Goal: Task Accomplishment & Management: Manage account settings

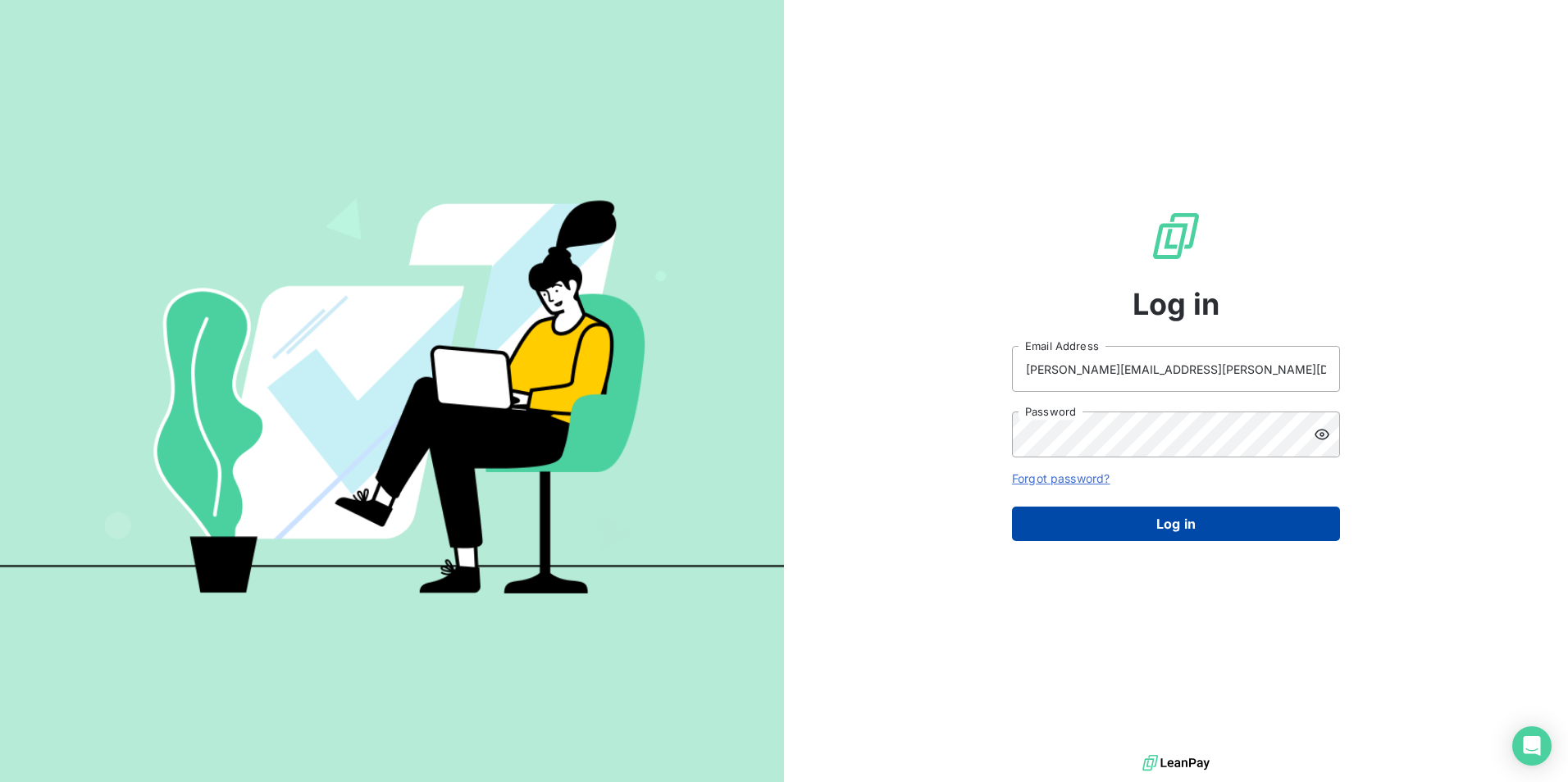
click at [1194, 528] on button "Log in" at bounding box center [1175, 525] width 328 height 35
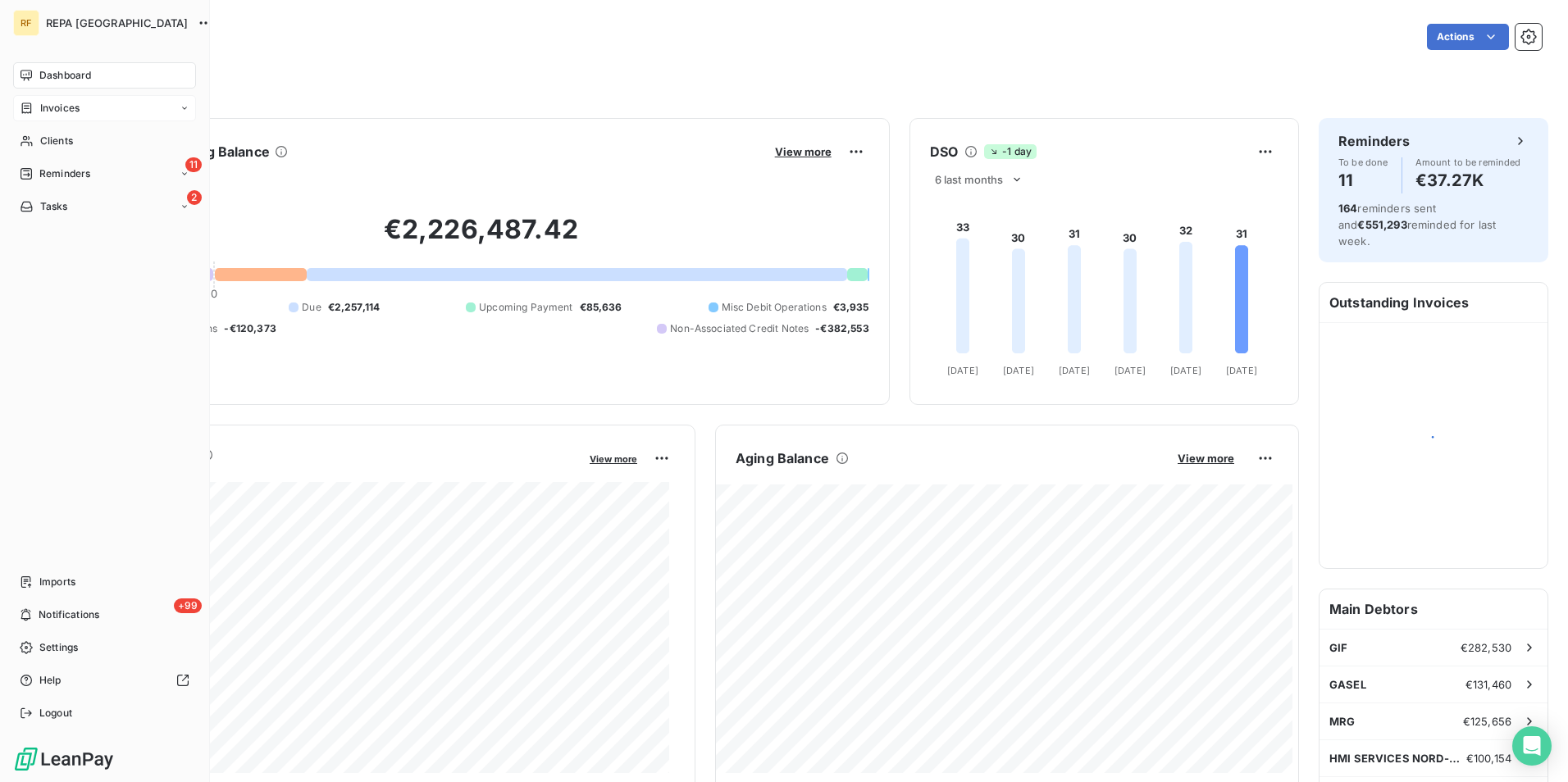
click at [41, 105] on span "Invoices" at bounding box center [60, 107] width 40 height 15
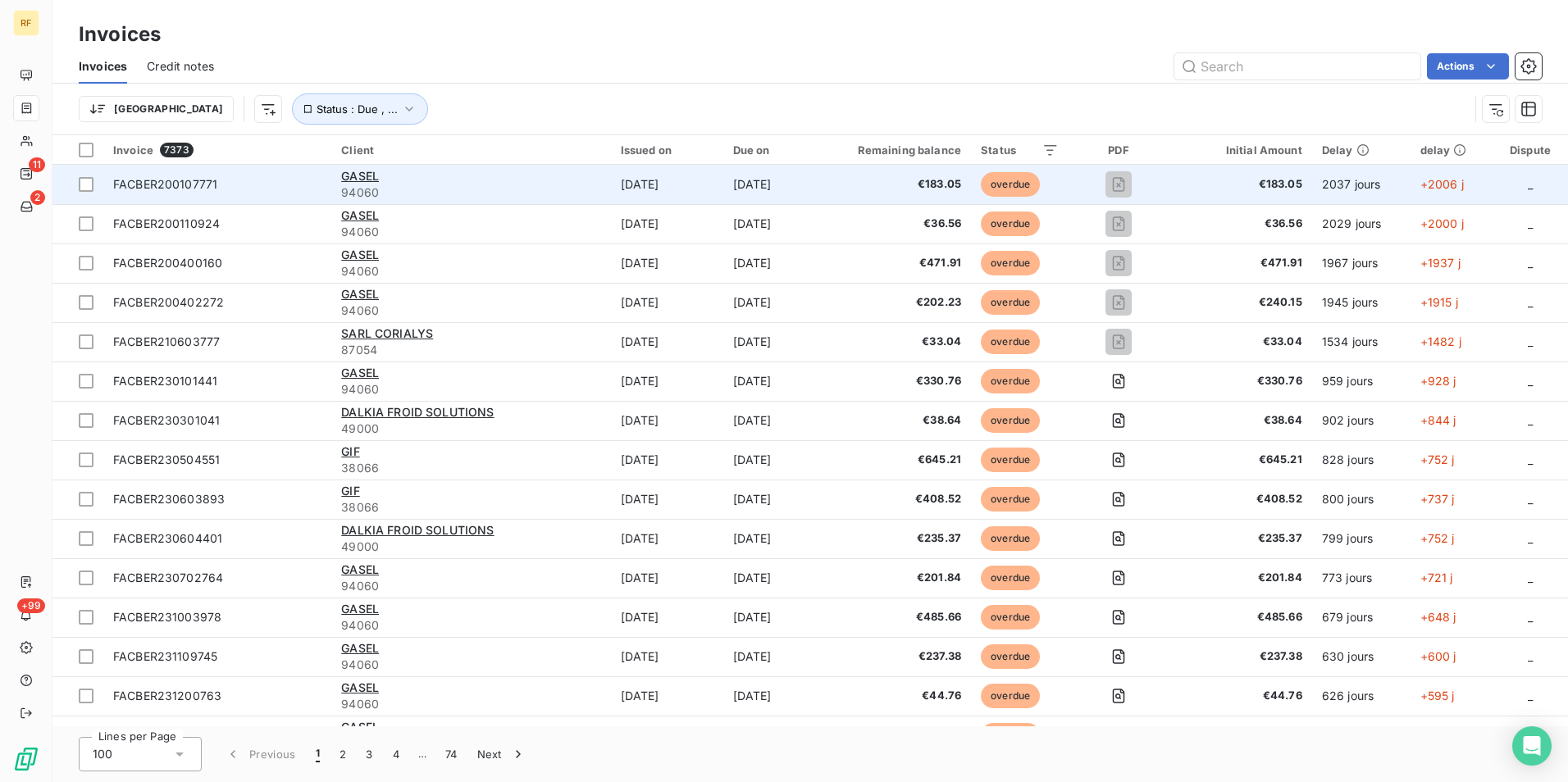
click at [818, 165] on td "[DATE]" at bounding box center [769, 184] width 94 height 40
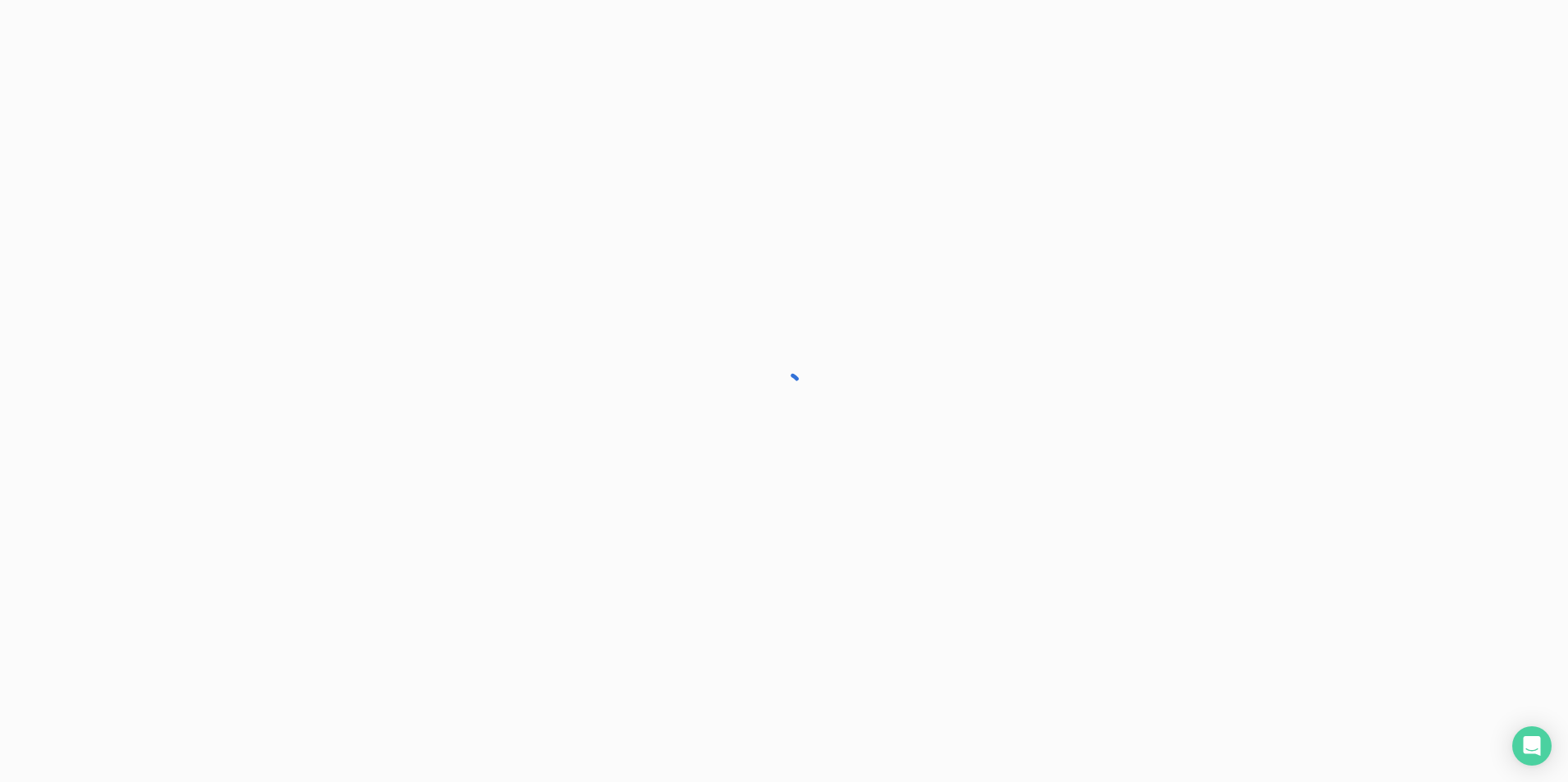
click at [824, 171] on div at bounding box center [784, 391] width 1568 height 782
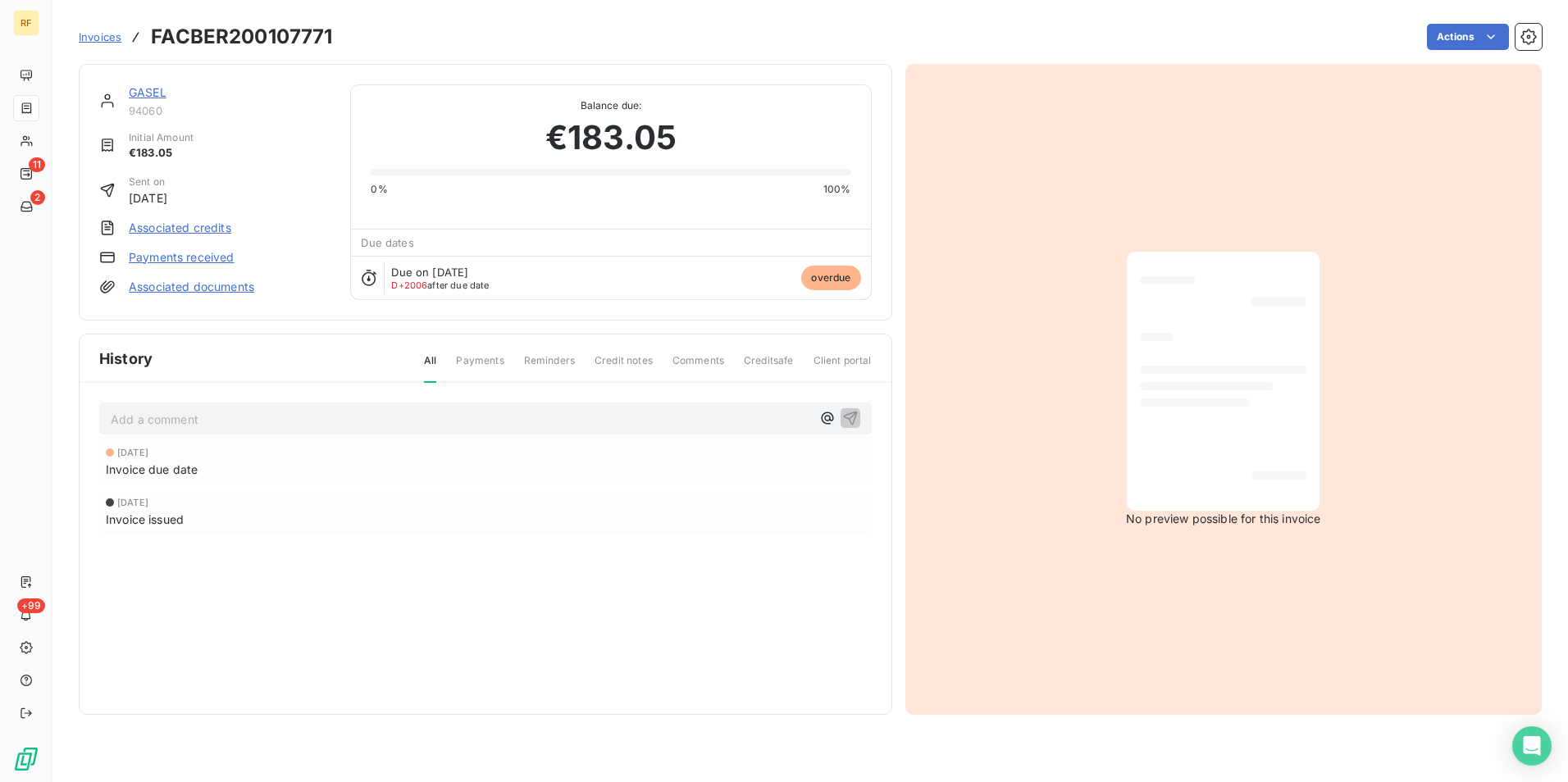
click at [148, 255] on link "Payments received" at bounding box center [181, 257] width 106 height 16
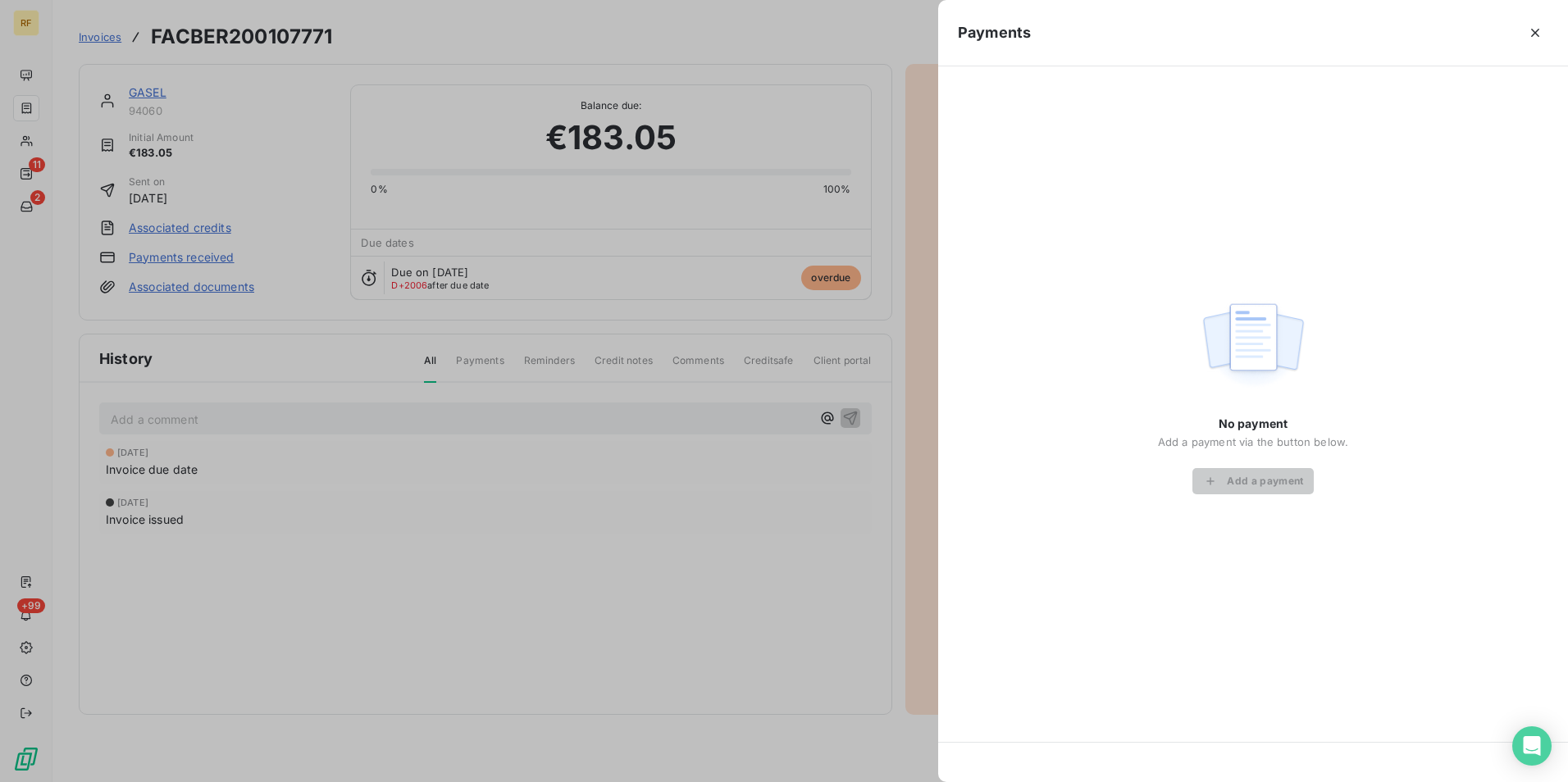
click at [741, 260] on div at bounding box center [784, 391] width 1568 height 782
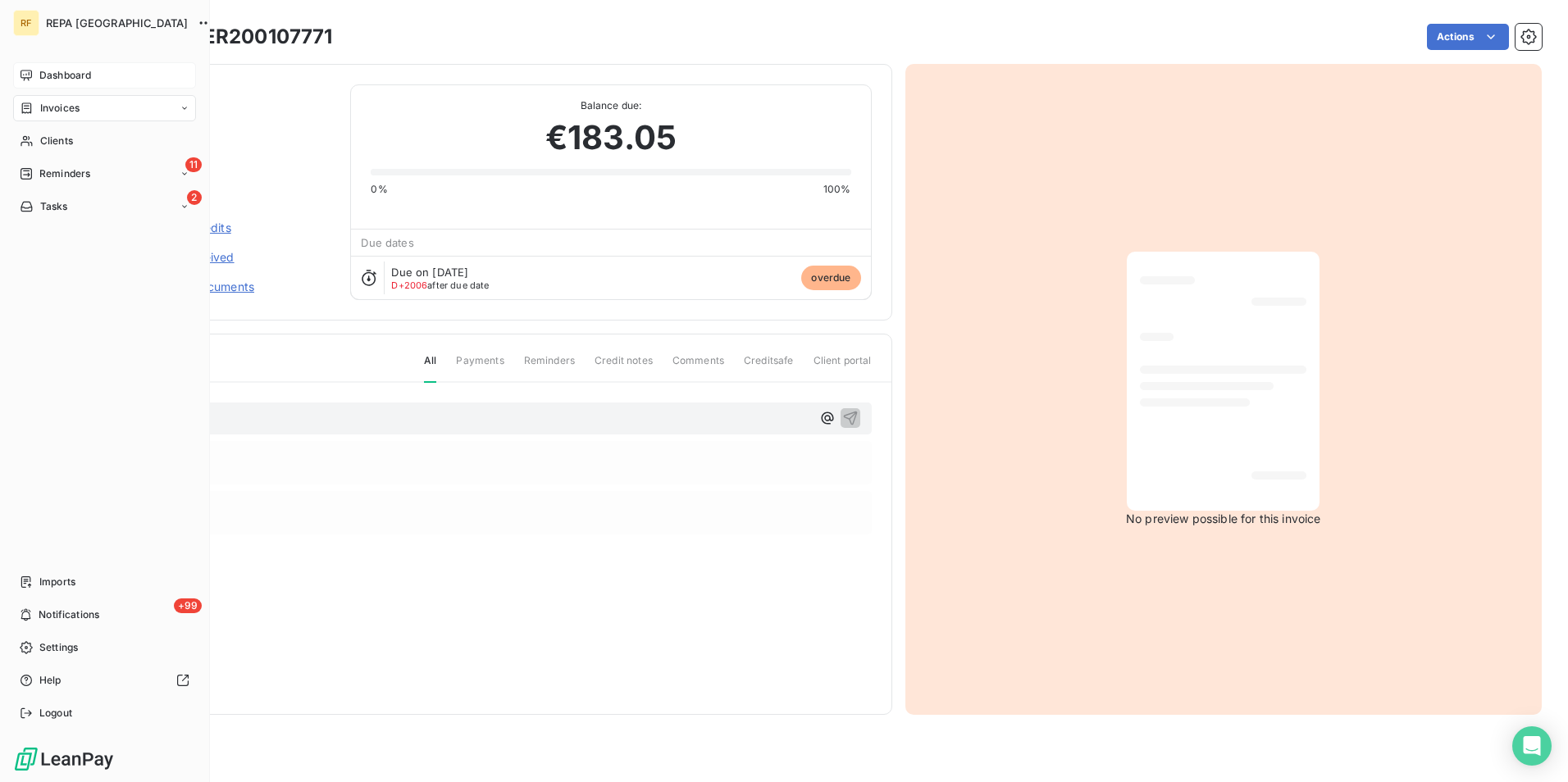
click at [111, 73] on div "Dashboard" at bounding box center [105, 75] width 183 height 26
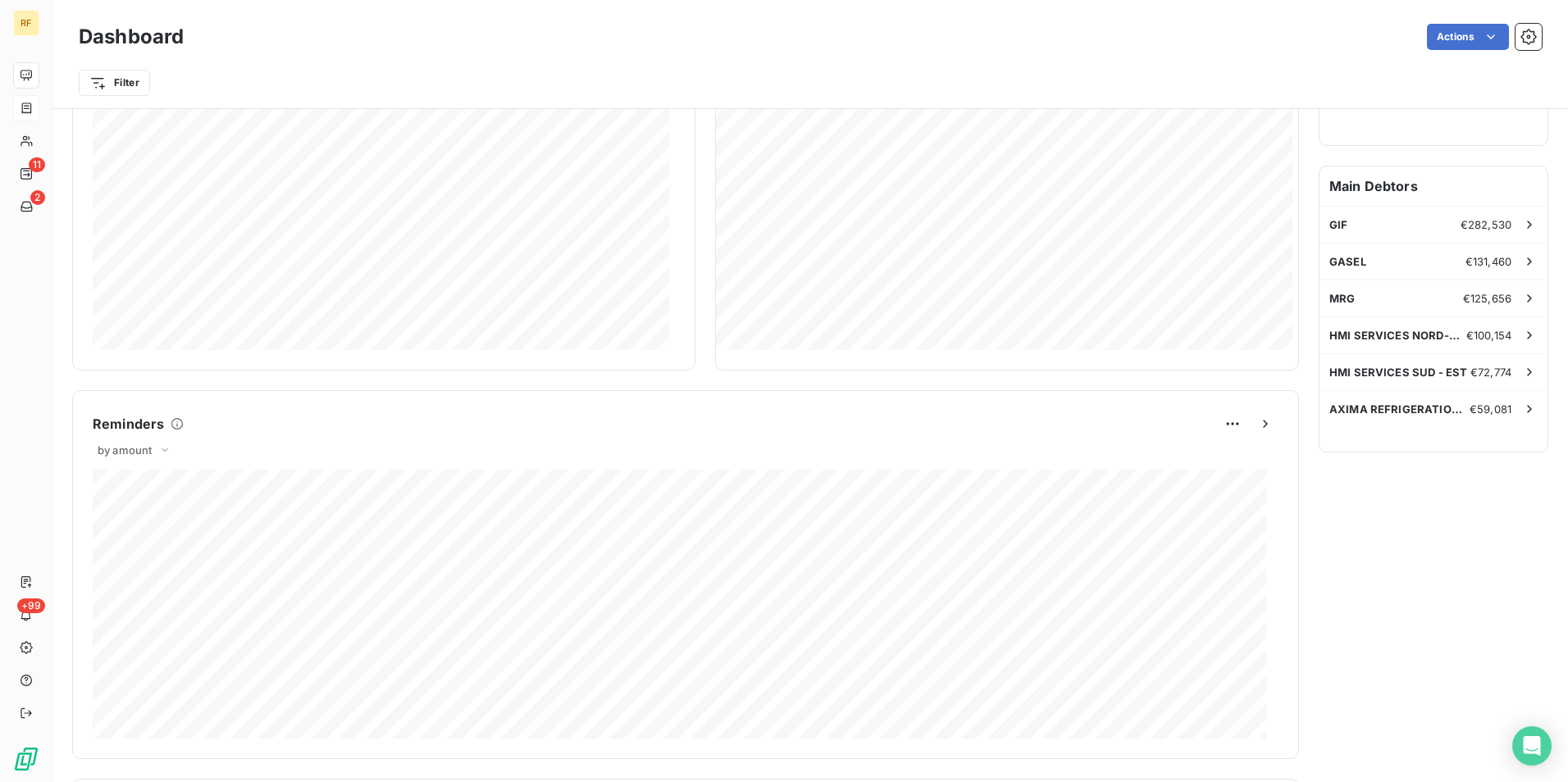
scroll to position [425, 0]
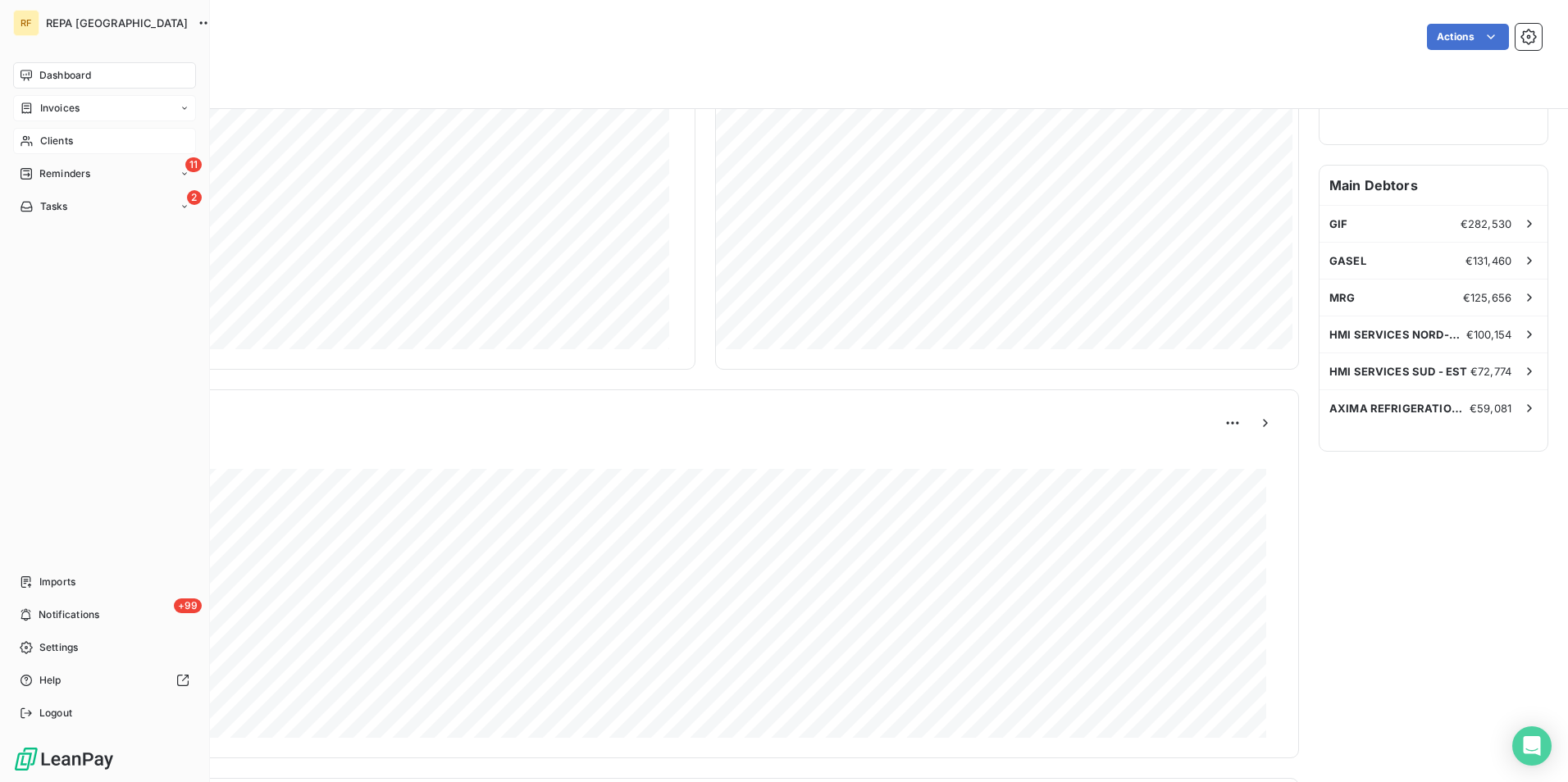
click at [38, 142] on div "Clients" at bounding box center [105, 140] width 183 height 26
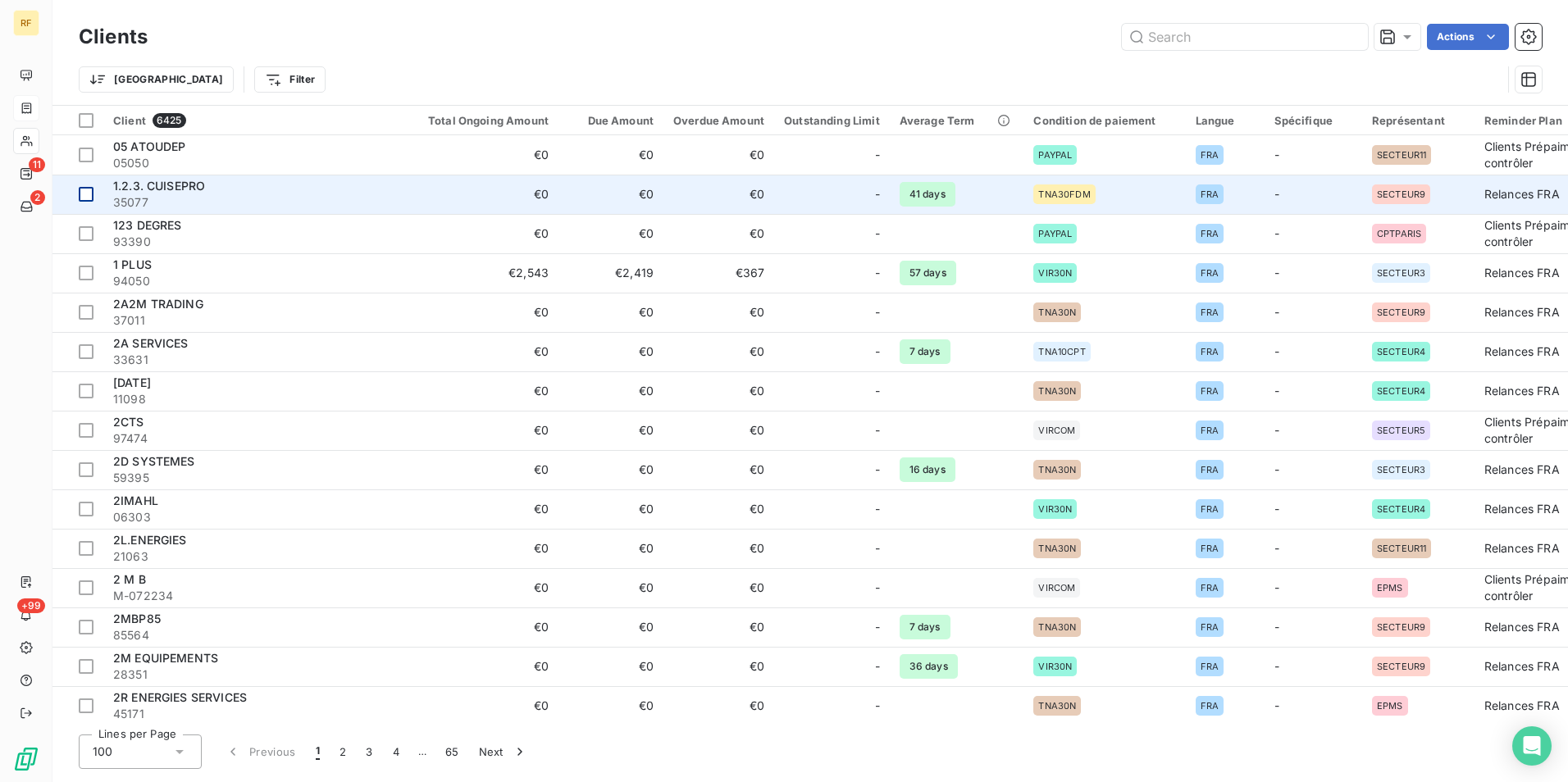
click at [86, 191] on div at bounding box center [85, 194] width 15 height 15
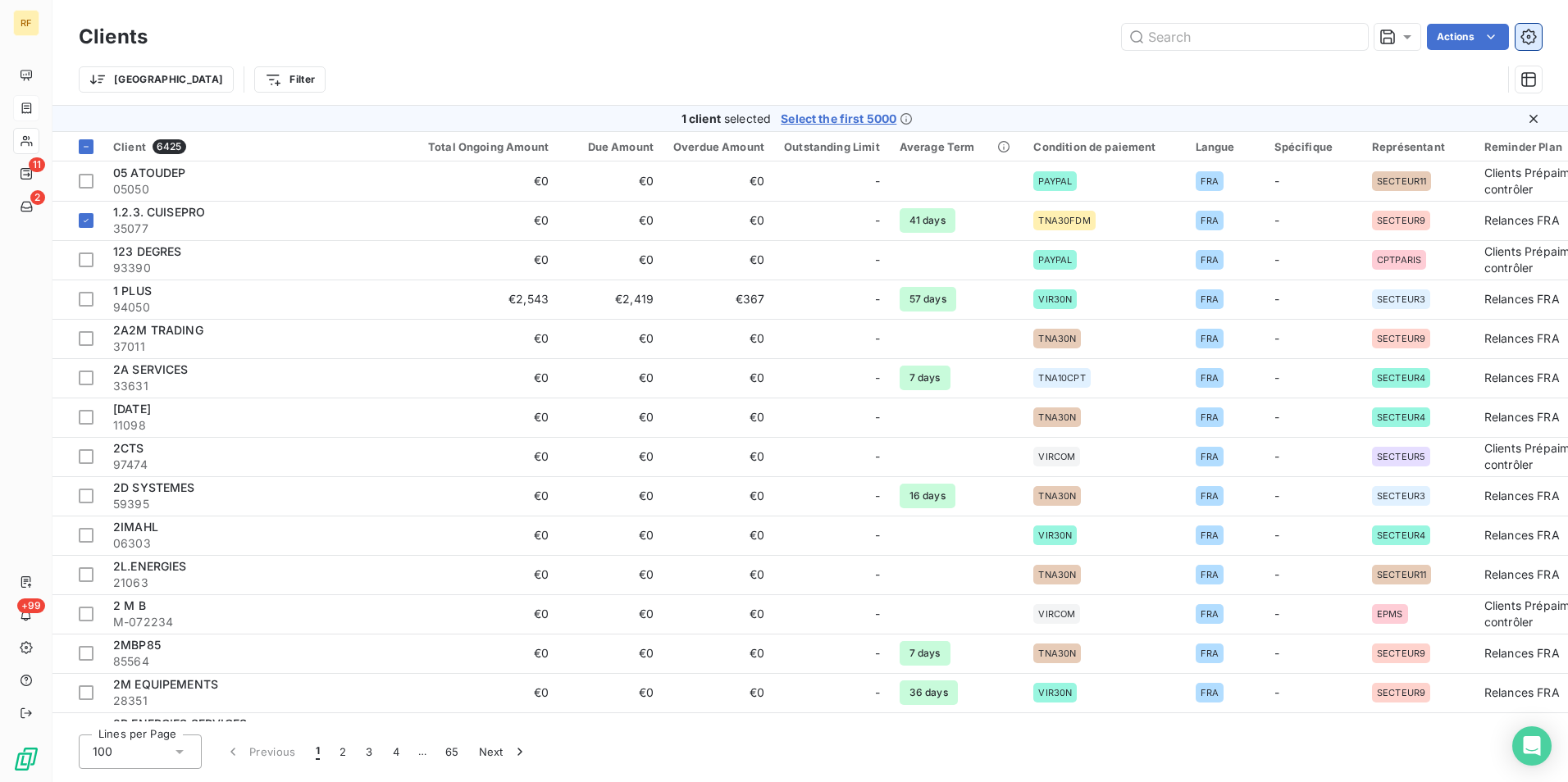
click at [1535, 46] on button "button" at bounding box center [1528, 37] width 26 height 26
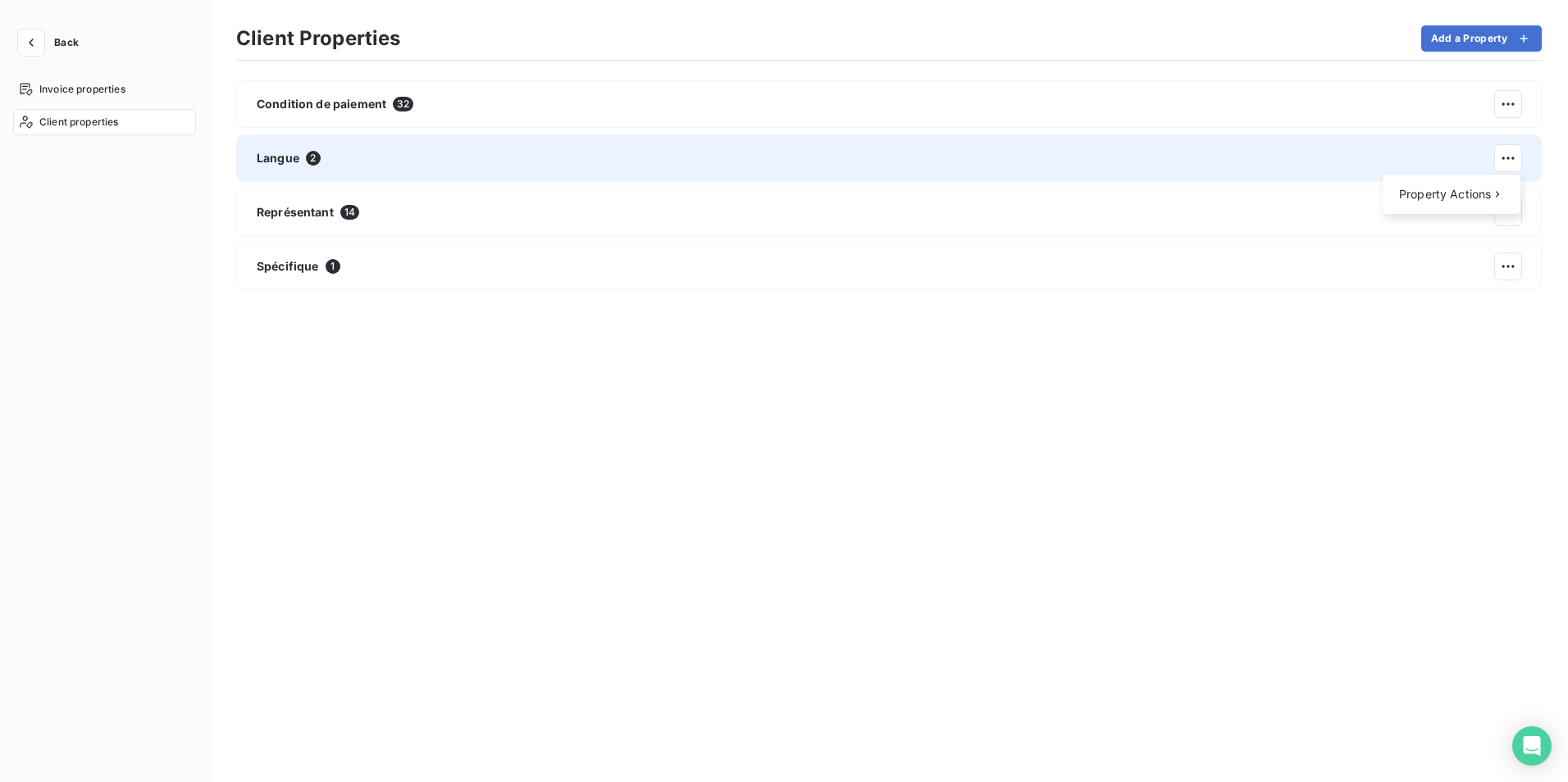
click at [1516, 164] on html "Back Invoice properties Client properties Client Properties Add a Property Cond…" at bounding box center [784, 391] width 1568 height 782
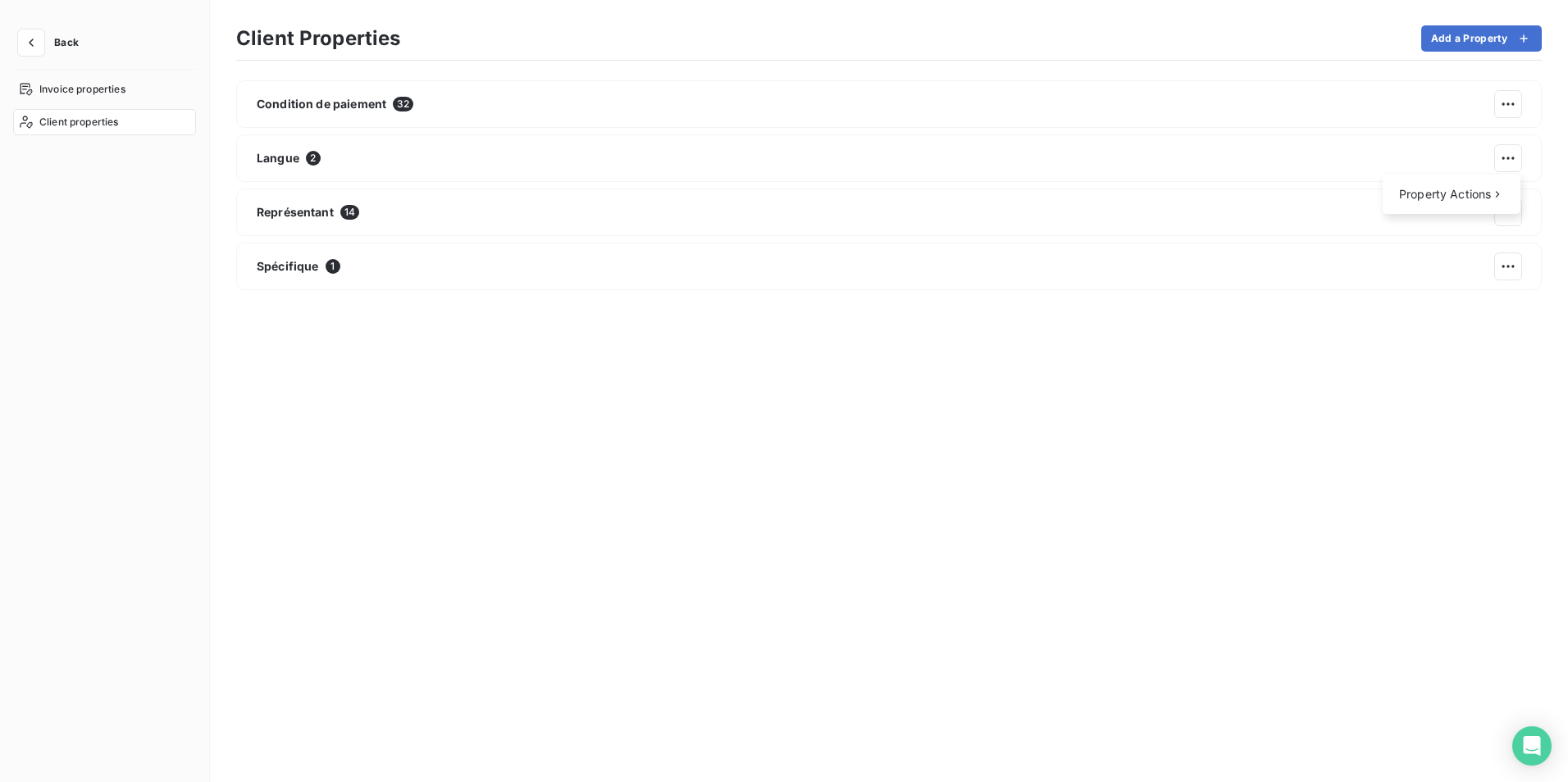
click at [1499, 167] on html "Back Invoice properties Client properties Client Properties Add a Property Cond…" at bounding box center [784, 391] width 1568 height 782
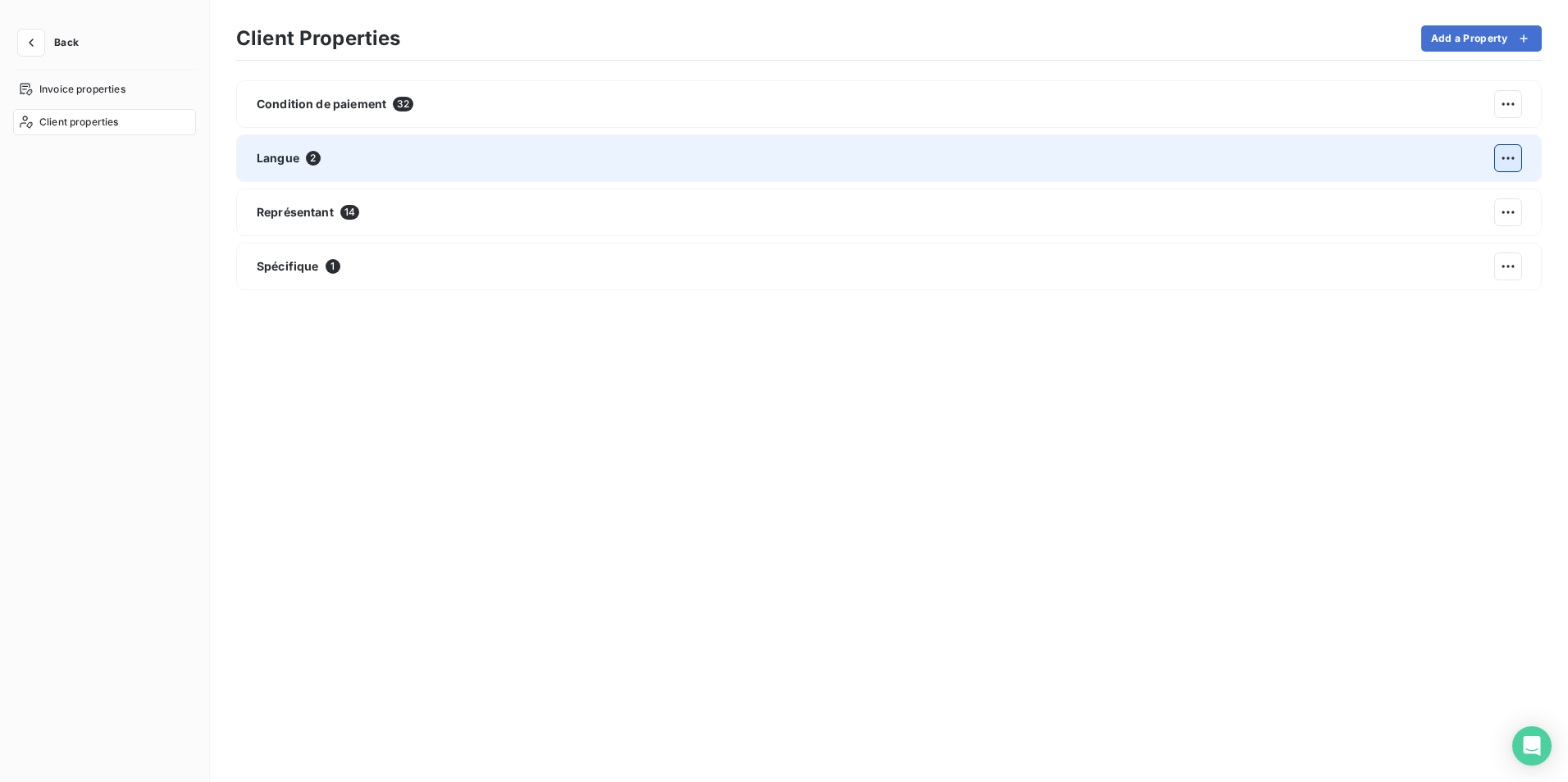
click at [1501, 158] on html "Back Invoice properties Client properties Client Properties Add a Property Cond…" at bounding box center [784, 391] width 1568 height 782
click at [668, 164] on div "Langue 2" at bounding box center [889, 158] width 1306 height 47
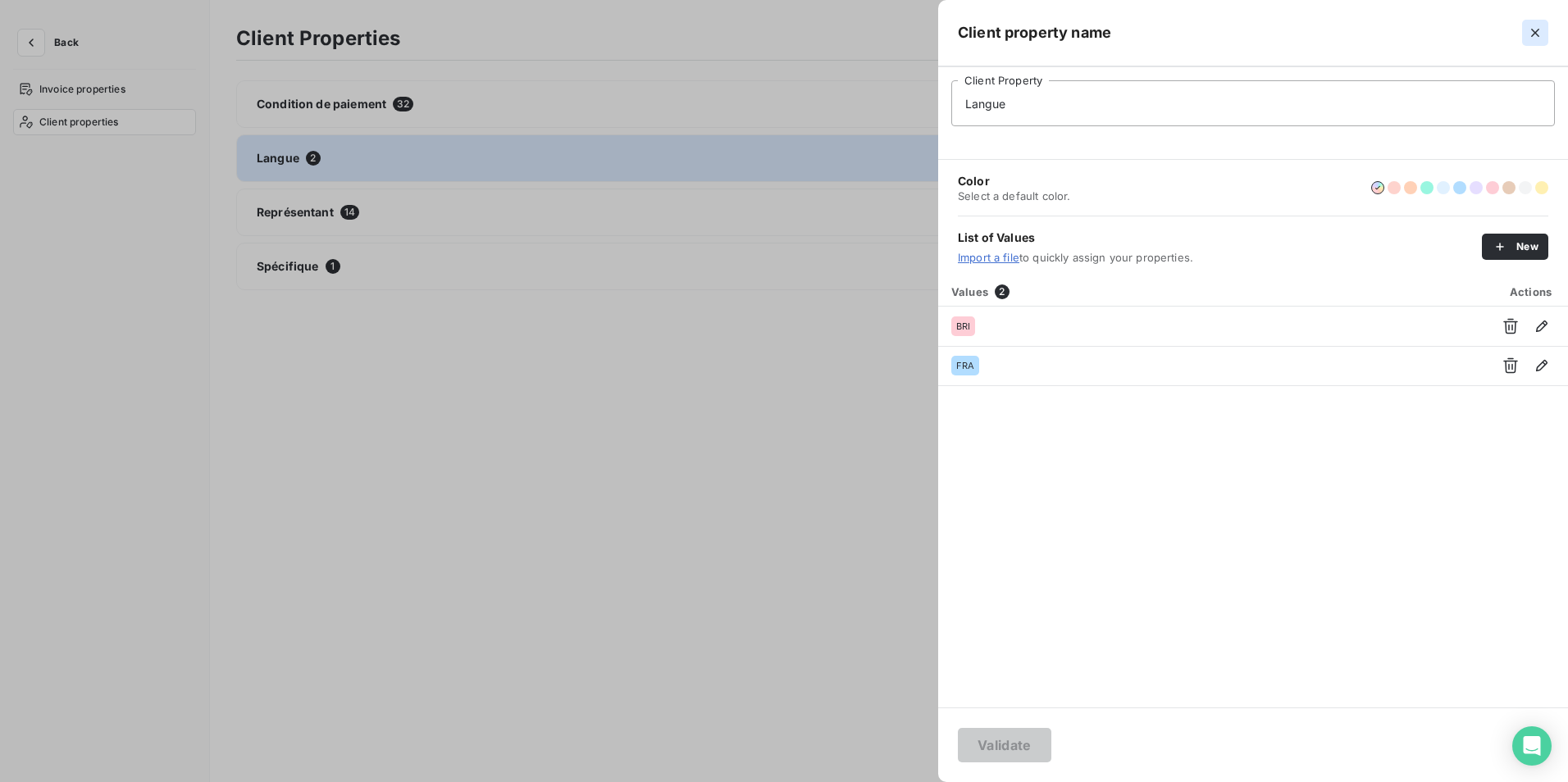
click at [1536, 37] on icon "button" at bounding box center [1534, 32] width 16 height 16
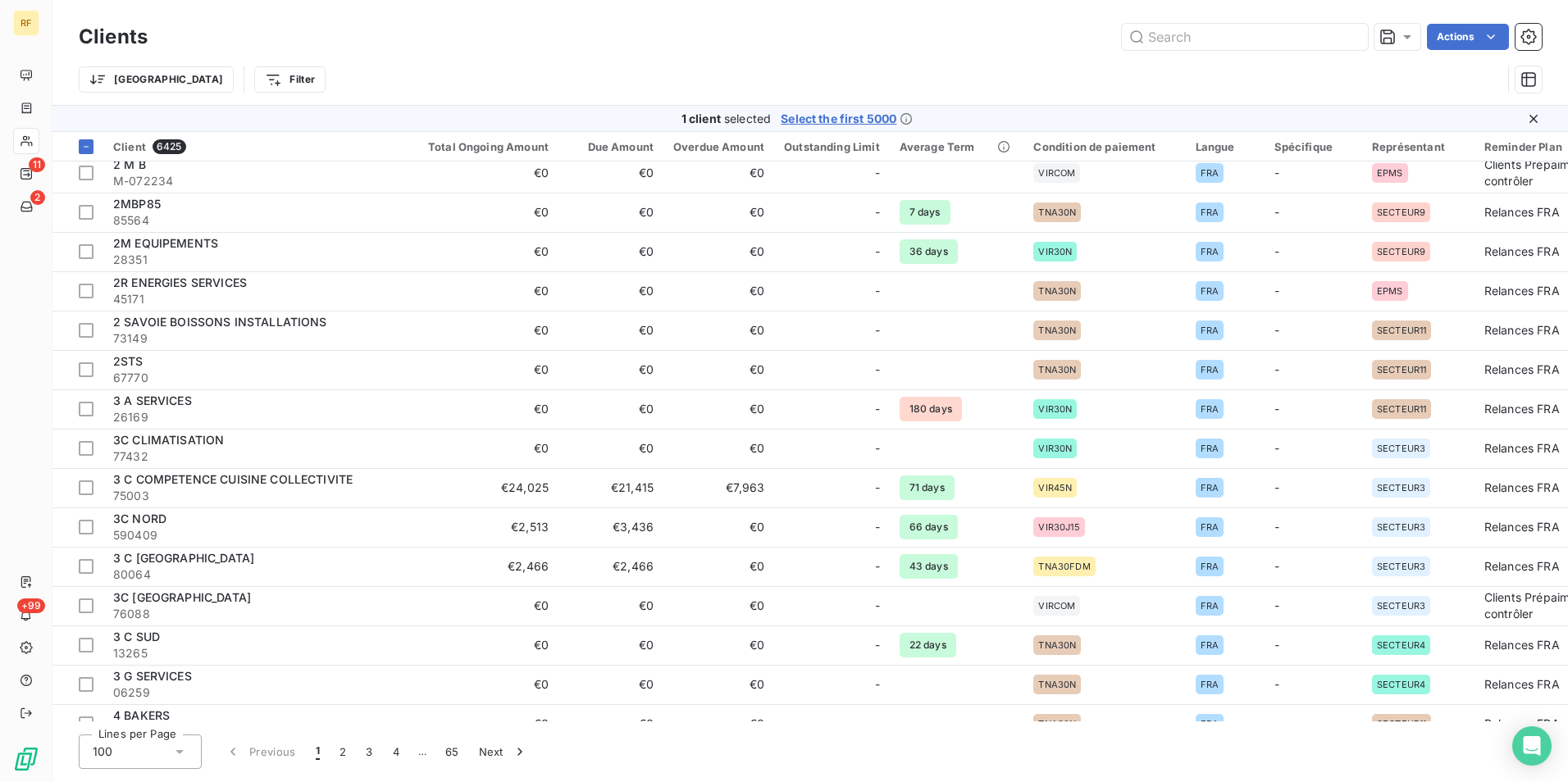
scroll to position [442, 0]
click at [347, 751] on button "2" at bounding box center [343, 752] width 26 height 35
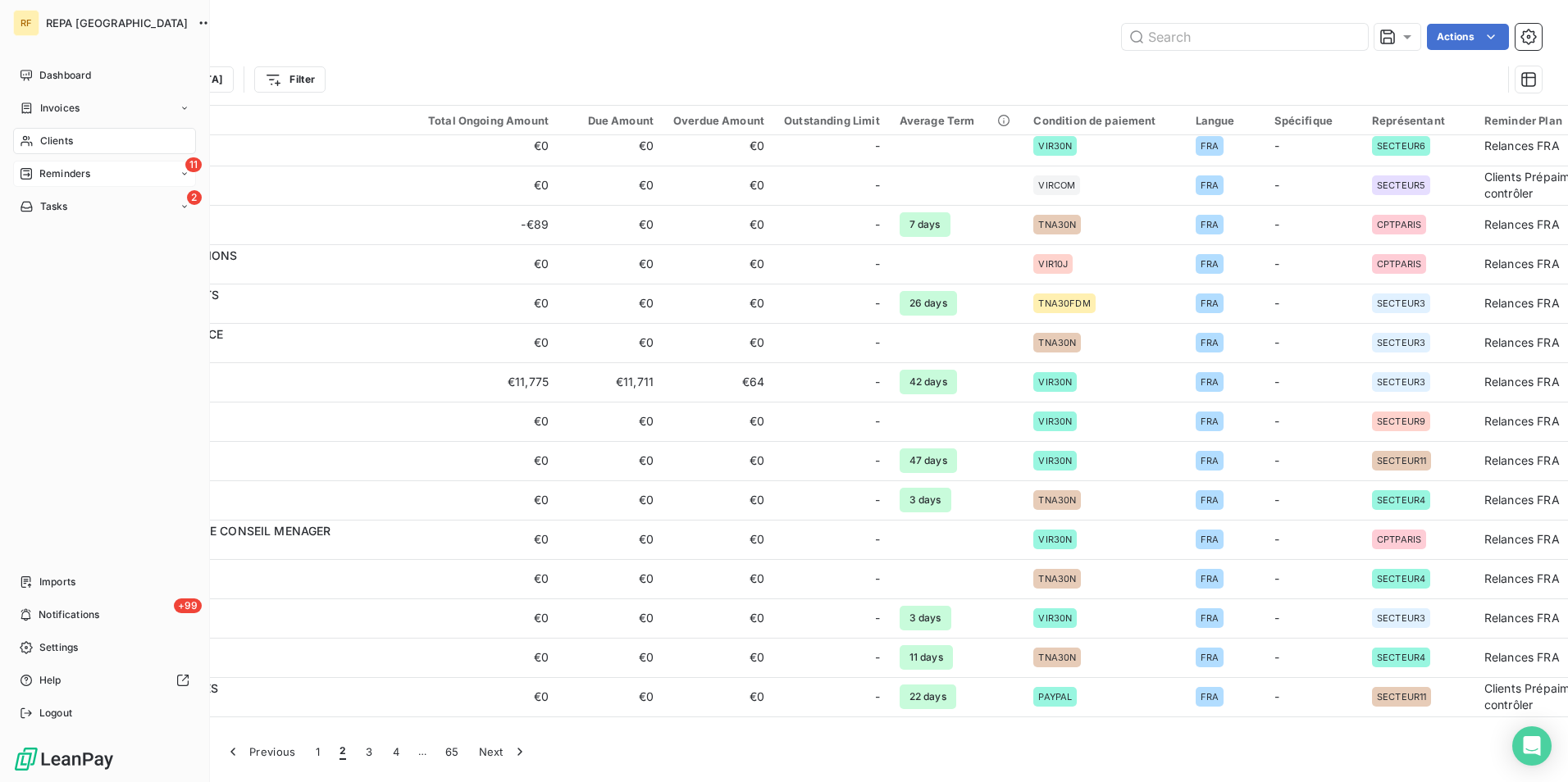
click at [41, 172] on span "Reminders" at bounding box center [65, 173] width 51 height 15
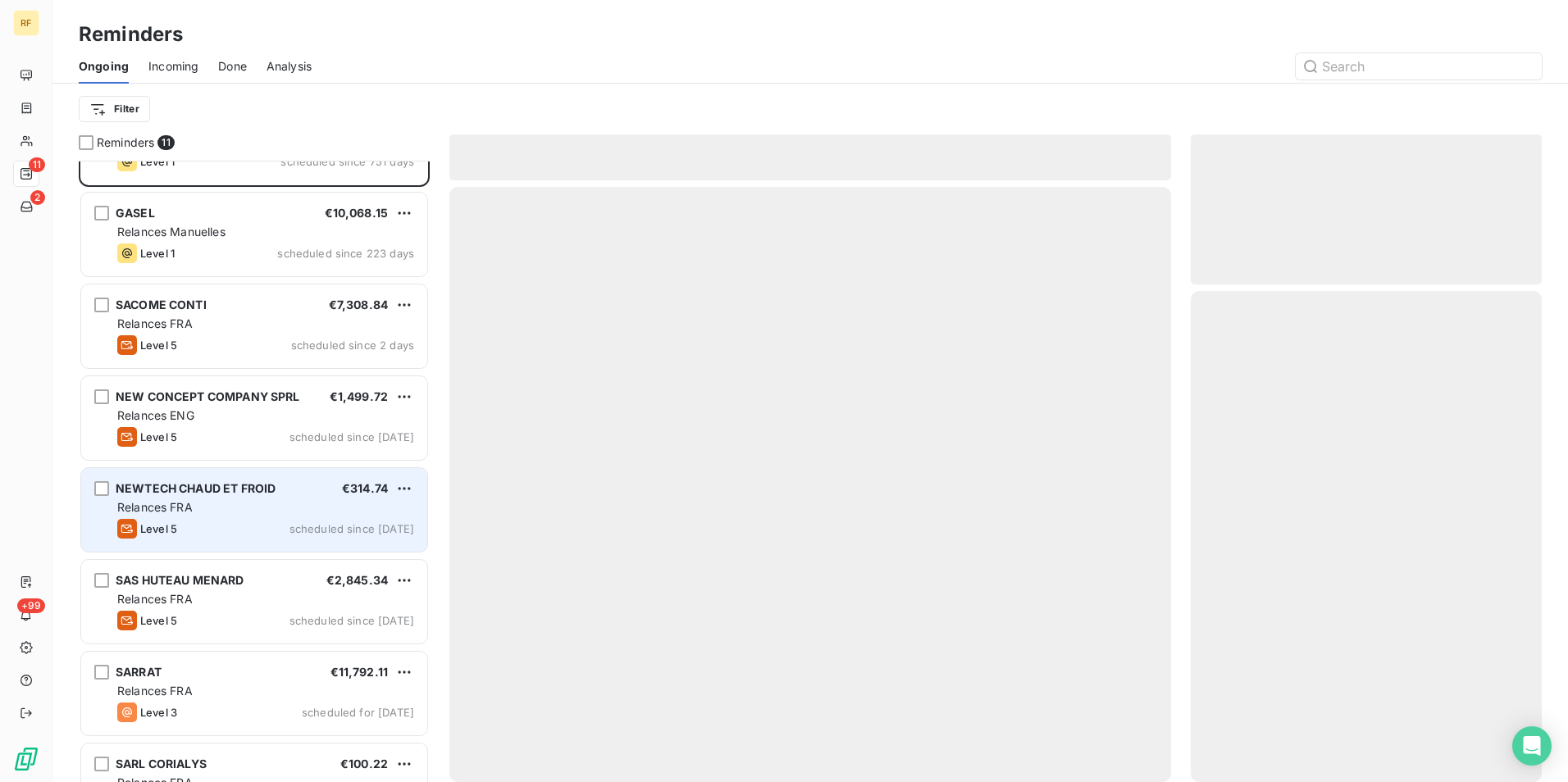
scroll to position [69, 0]
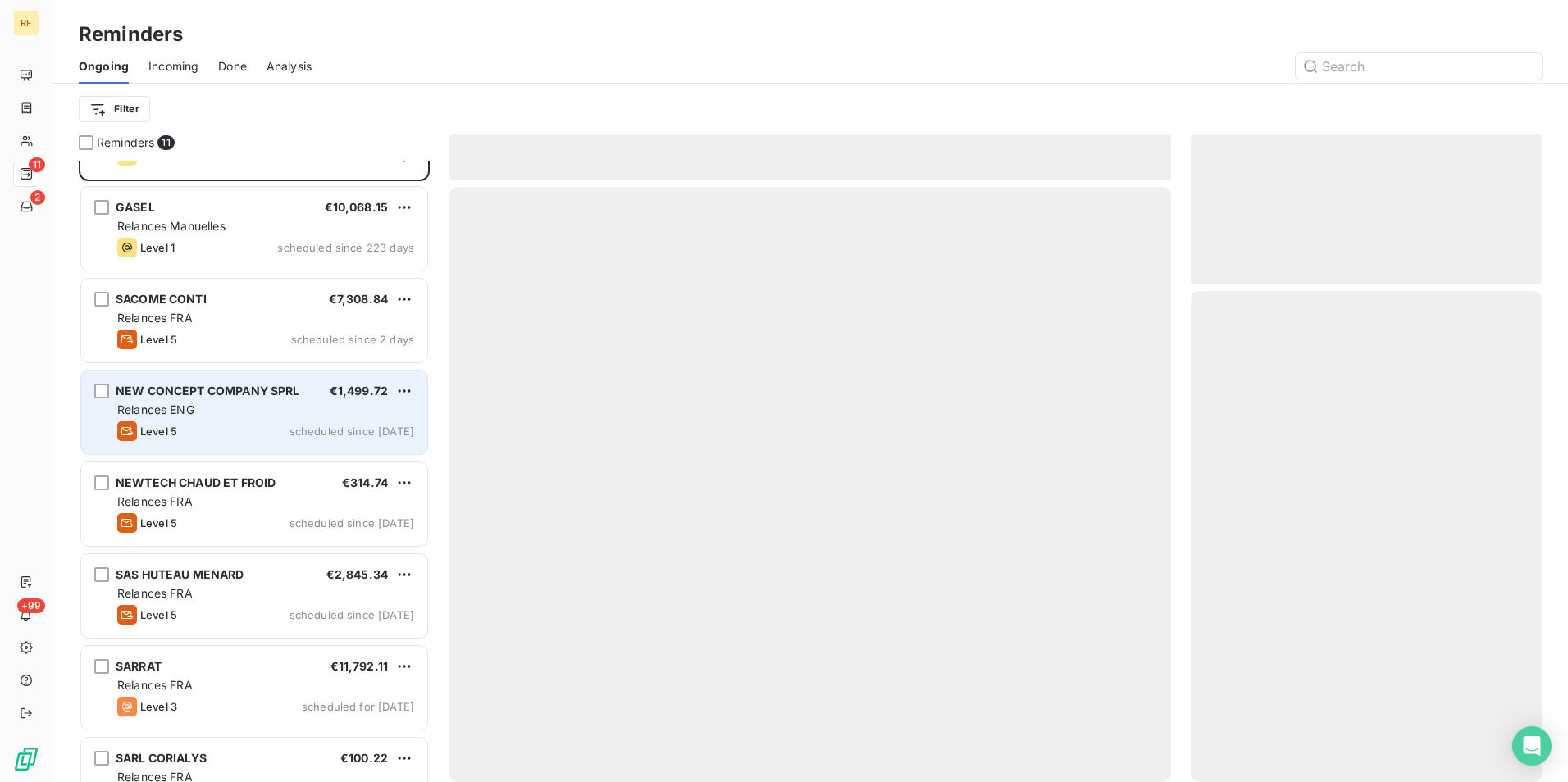
click at [250, 422] on div "Level 5 scheduled since [DATE]" at bounding box center [265, 431] width 297 height 19
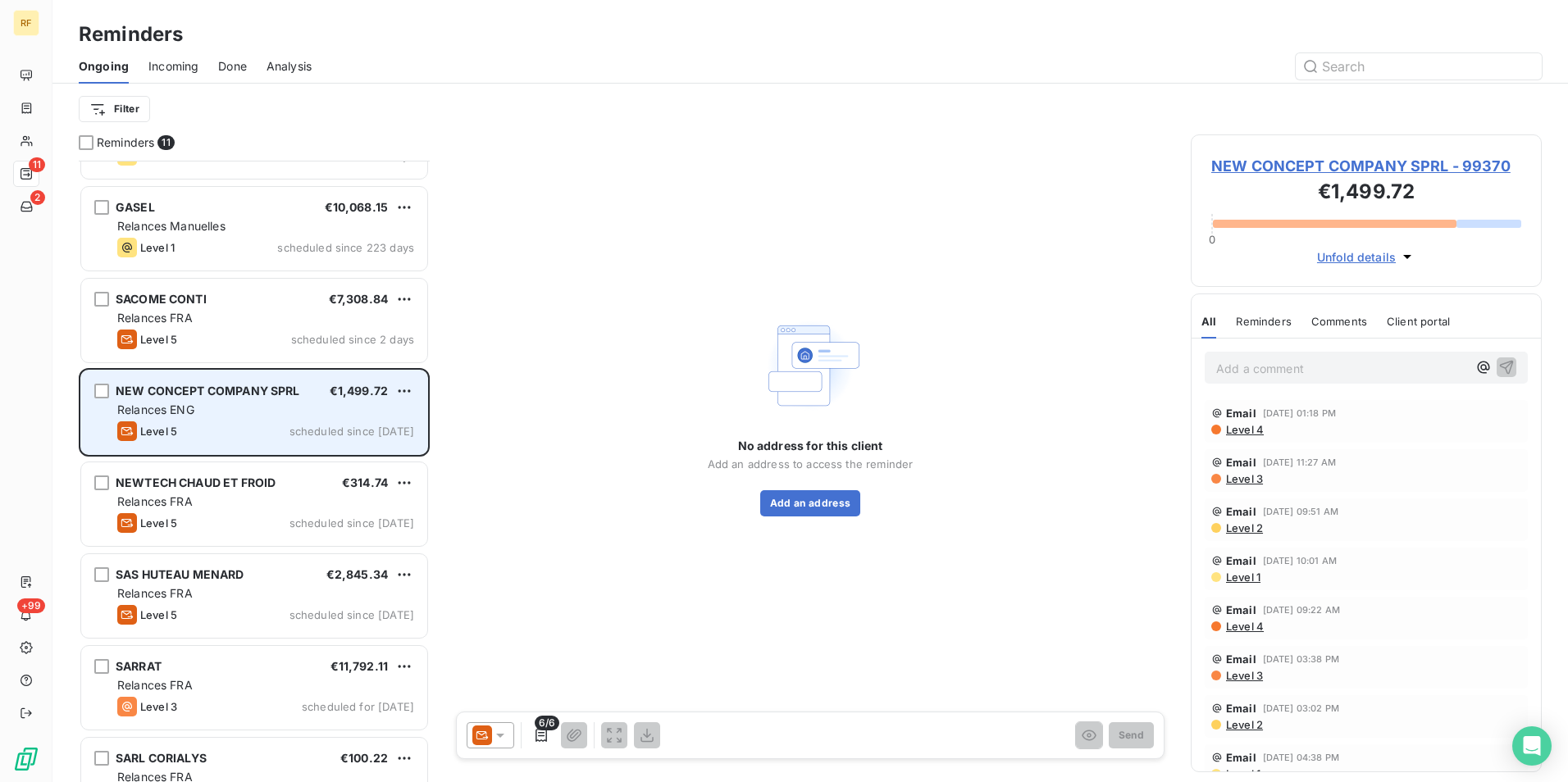
click at [267, 416] on div "Relances ENG" at bounding box center [265, 409] width 297 height 16
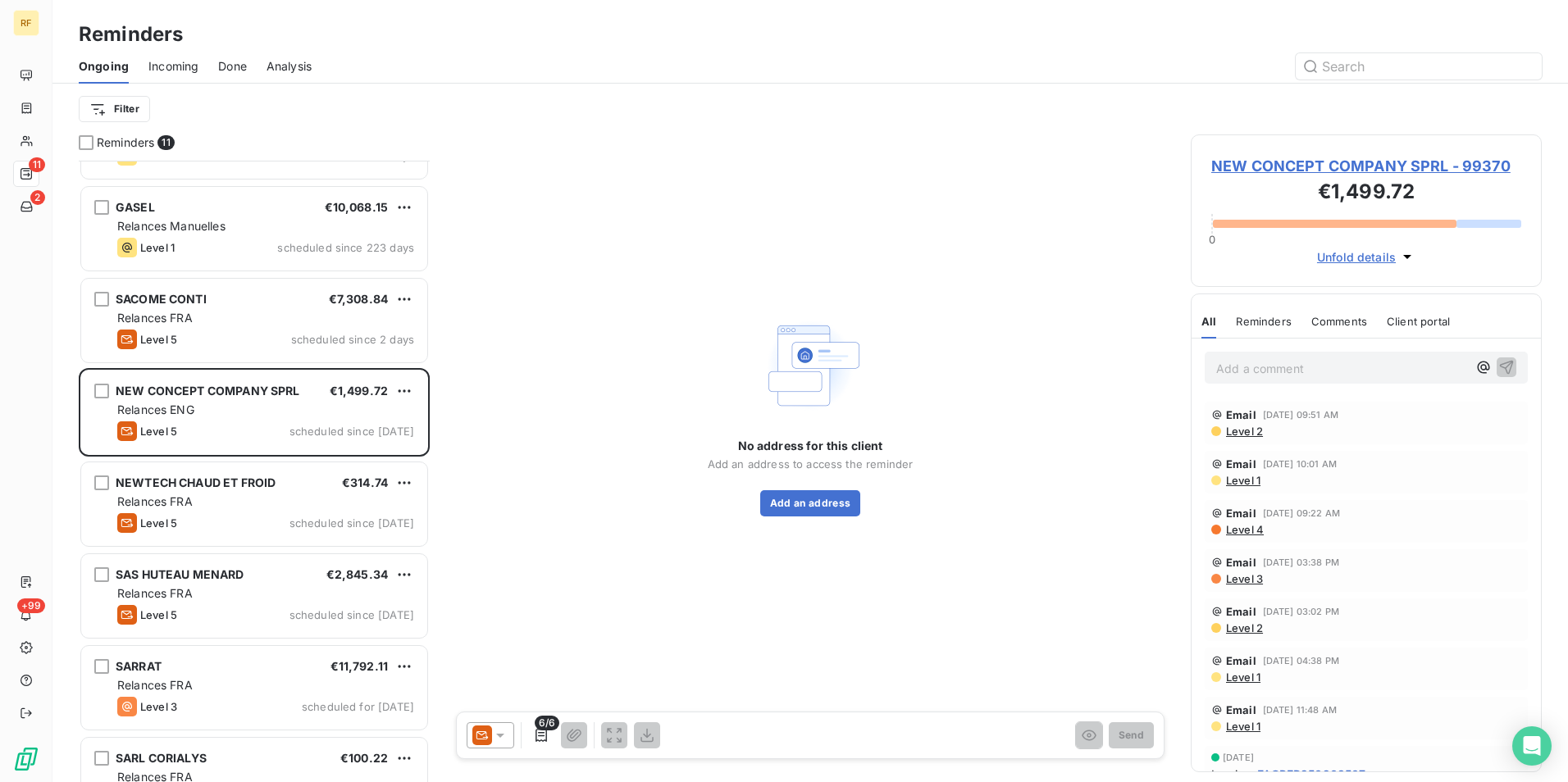
scroll to position [80, 0]
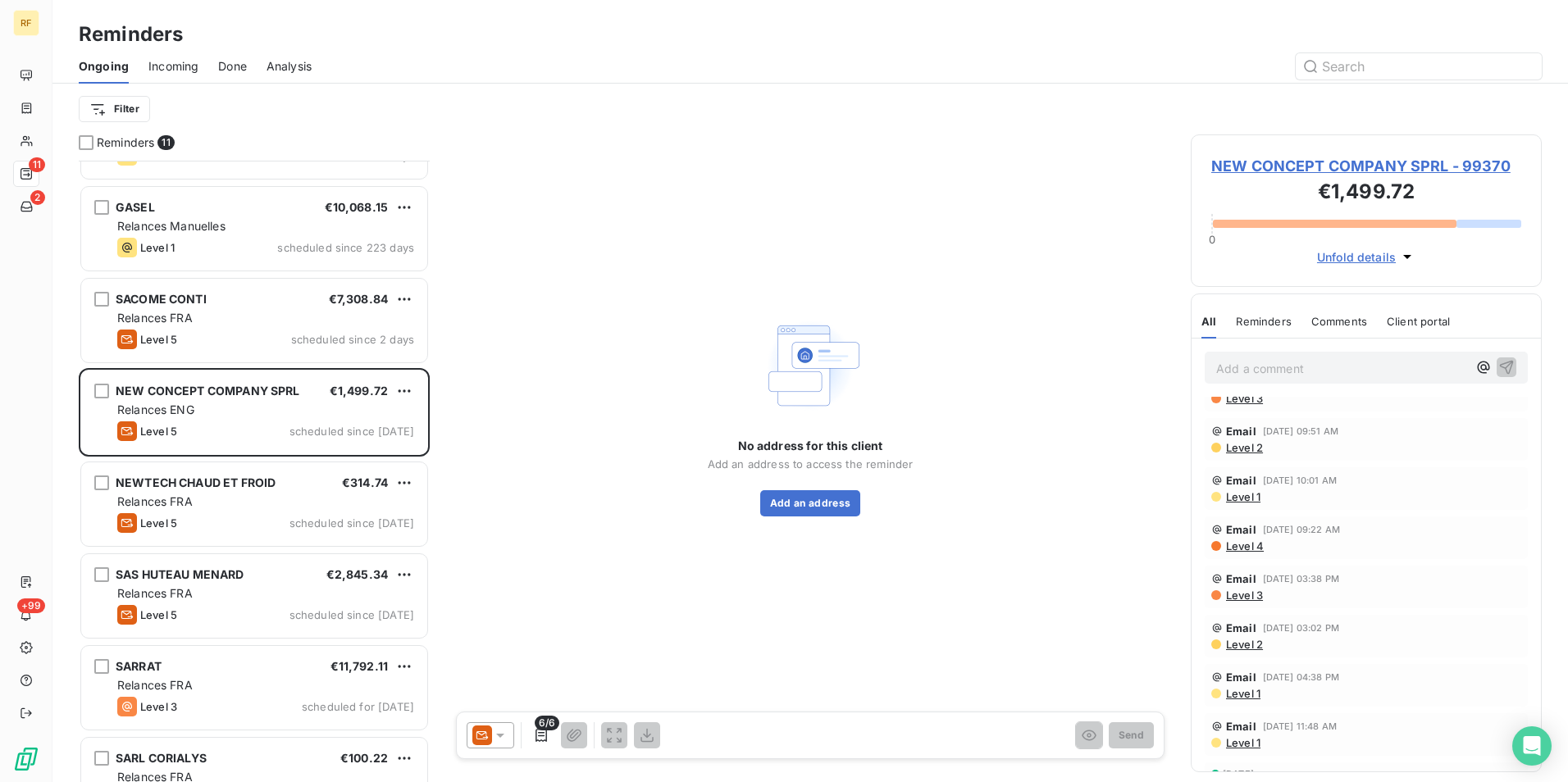
click at [1405, 256] on icon "button" at bounding box center [1407, 256] width 8 height 4
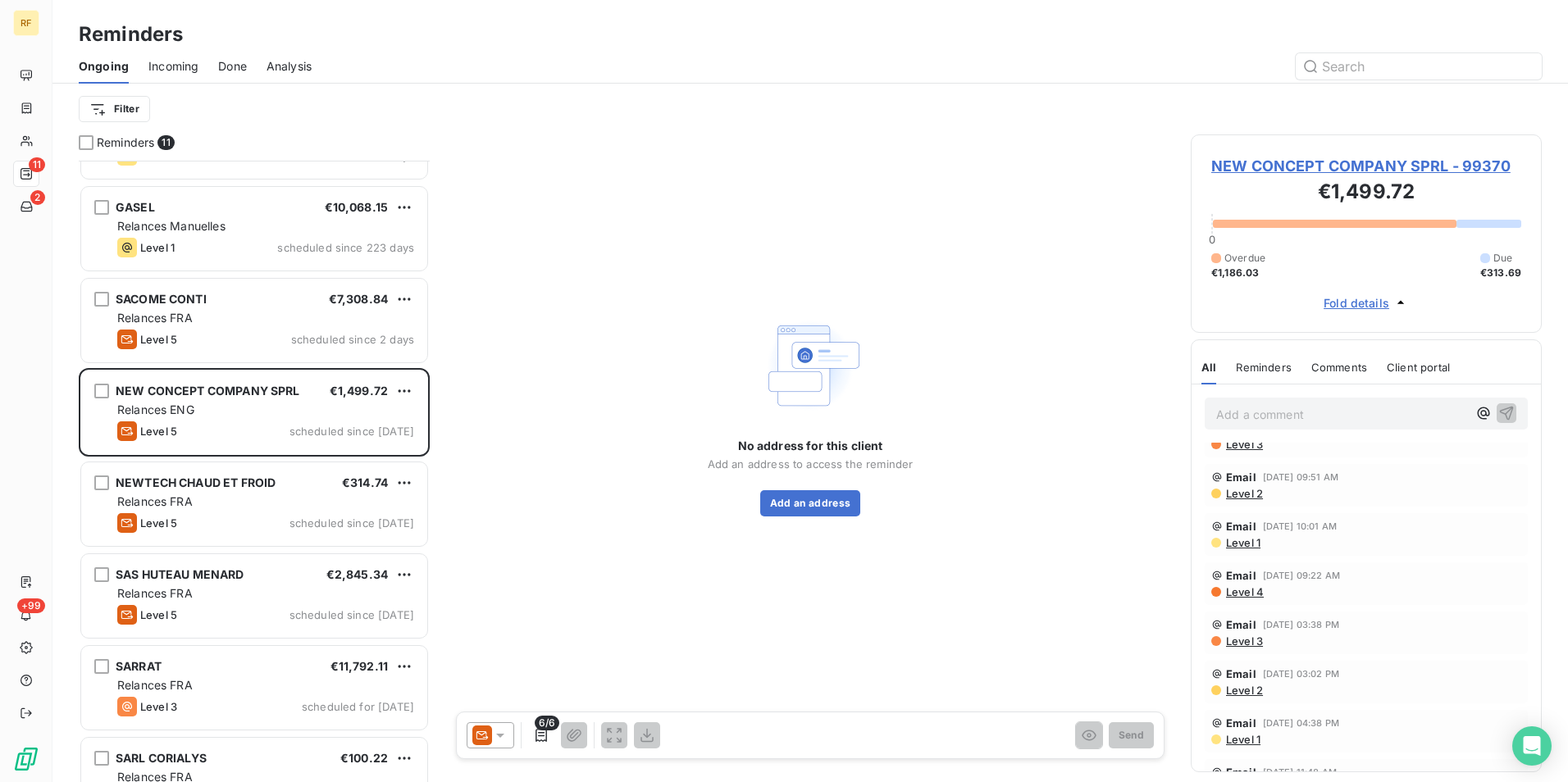
click at [1382, 165] on span "NEW CONCEPT COMPANY SPRL - 99370" at bounding box center [1366, 165] width 310 height 22
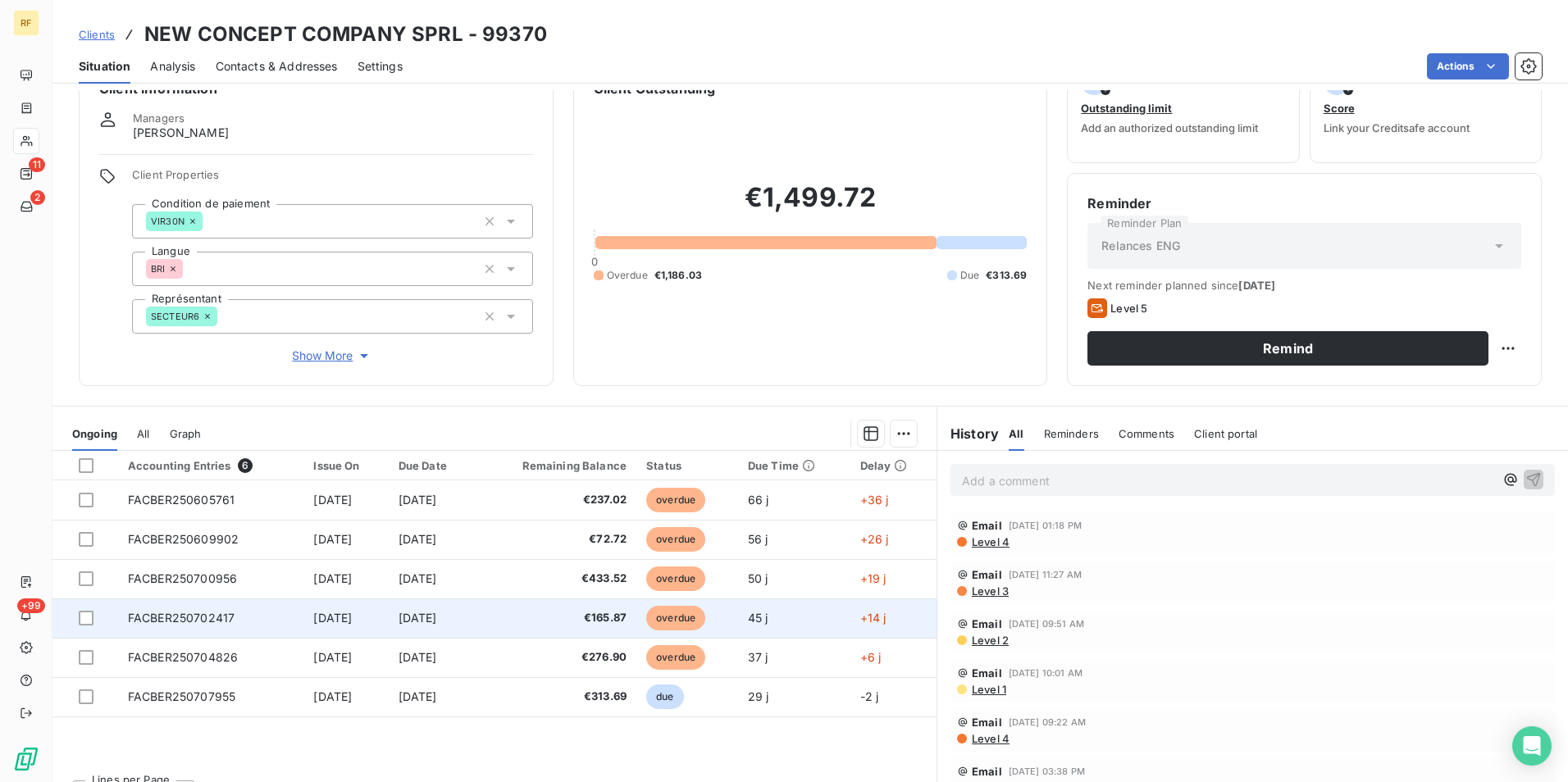
scroll to position [41, 0]
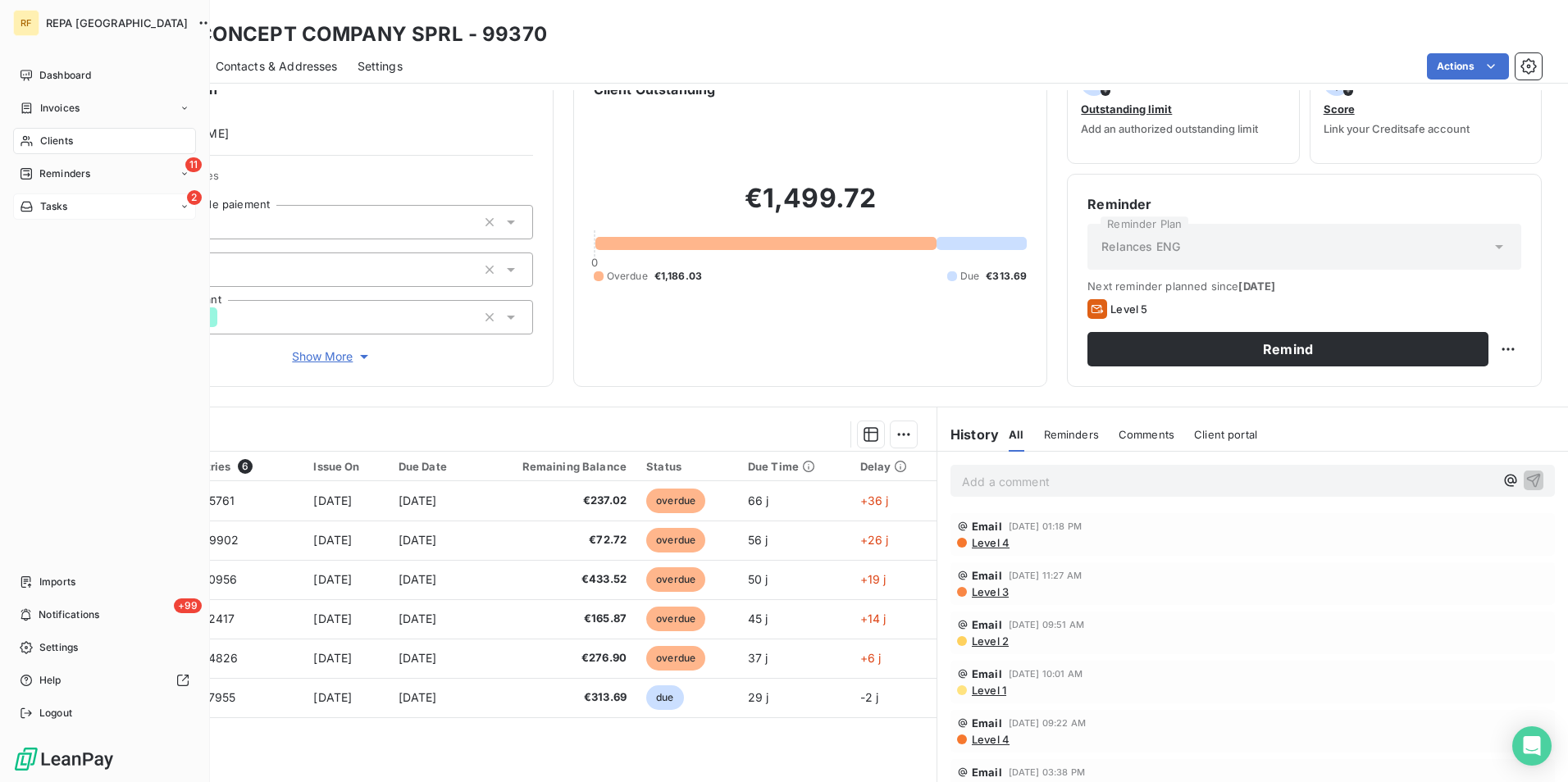
click at [75, 205] on div "2 Tasks" at bounding box center [105, 206] width 183 height 26
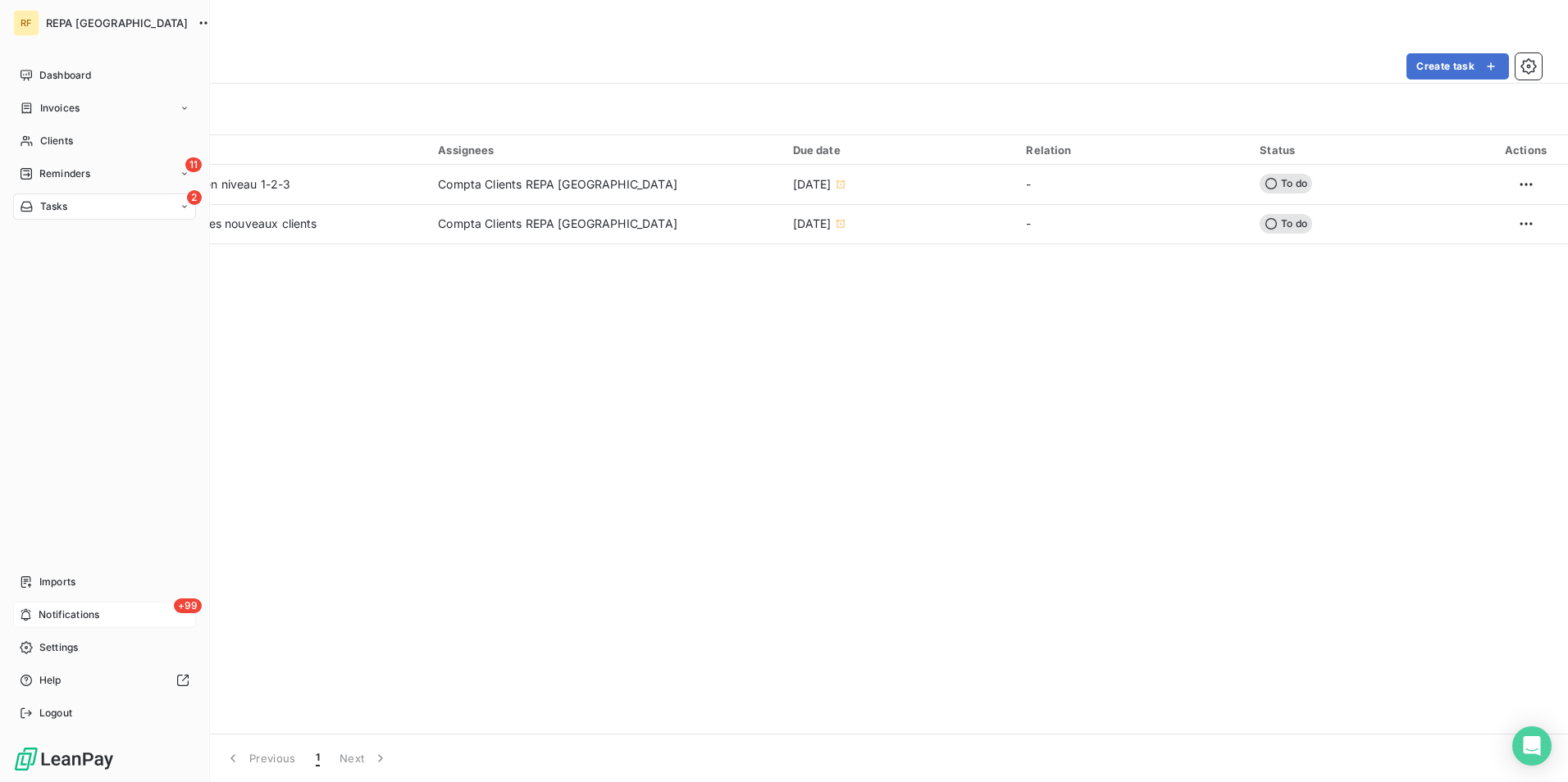
click at [47, 617] on span "Notifications" at bounding box center [69, 615] width 61 height 15
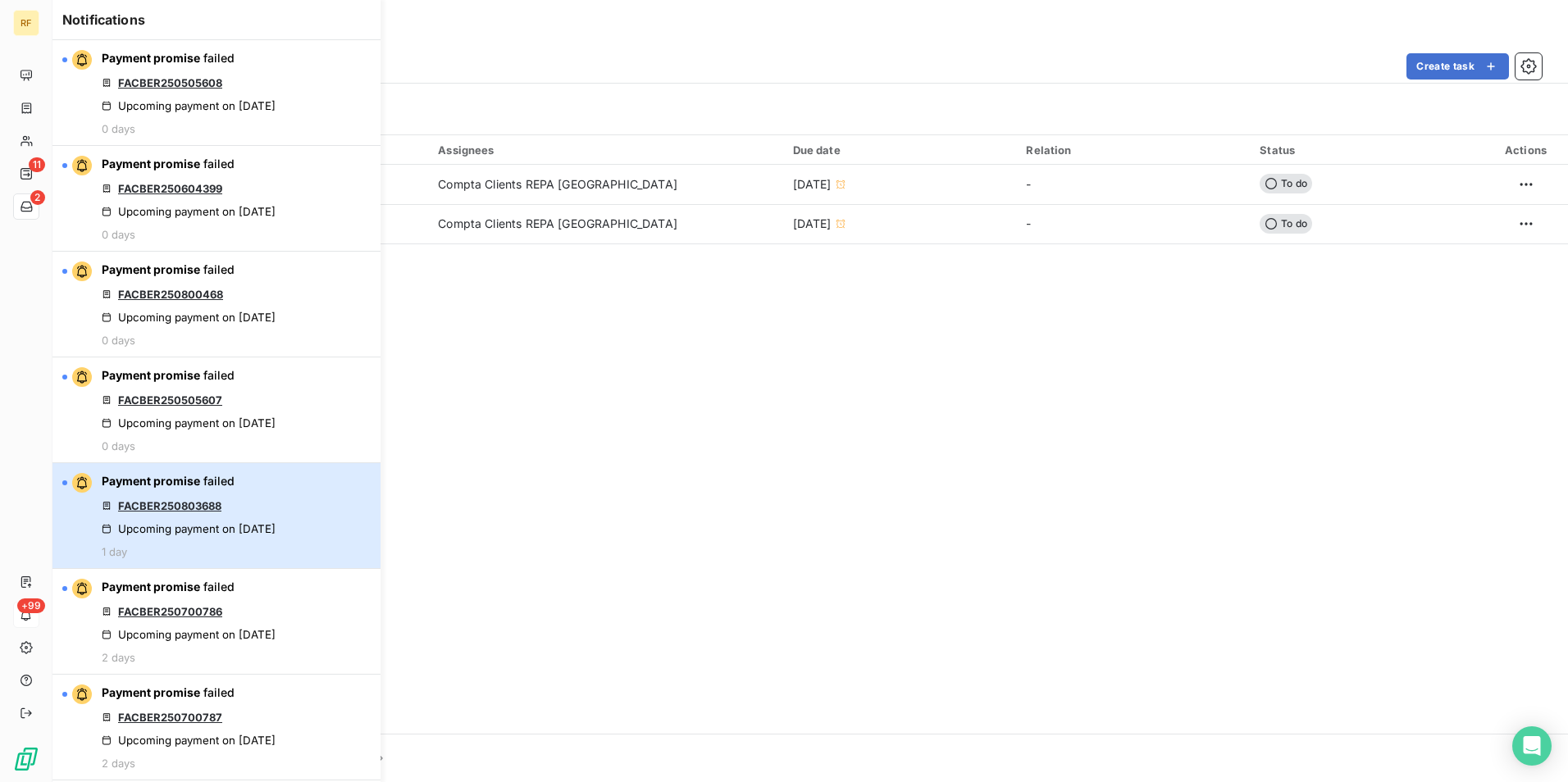
click at [160, 514] on div "Payment promise failed FACBER250803688 Upcoming payment on [DATE] 1 day" at bounding box center [189, 516] width 174 height 85
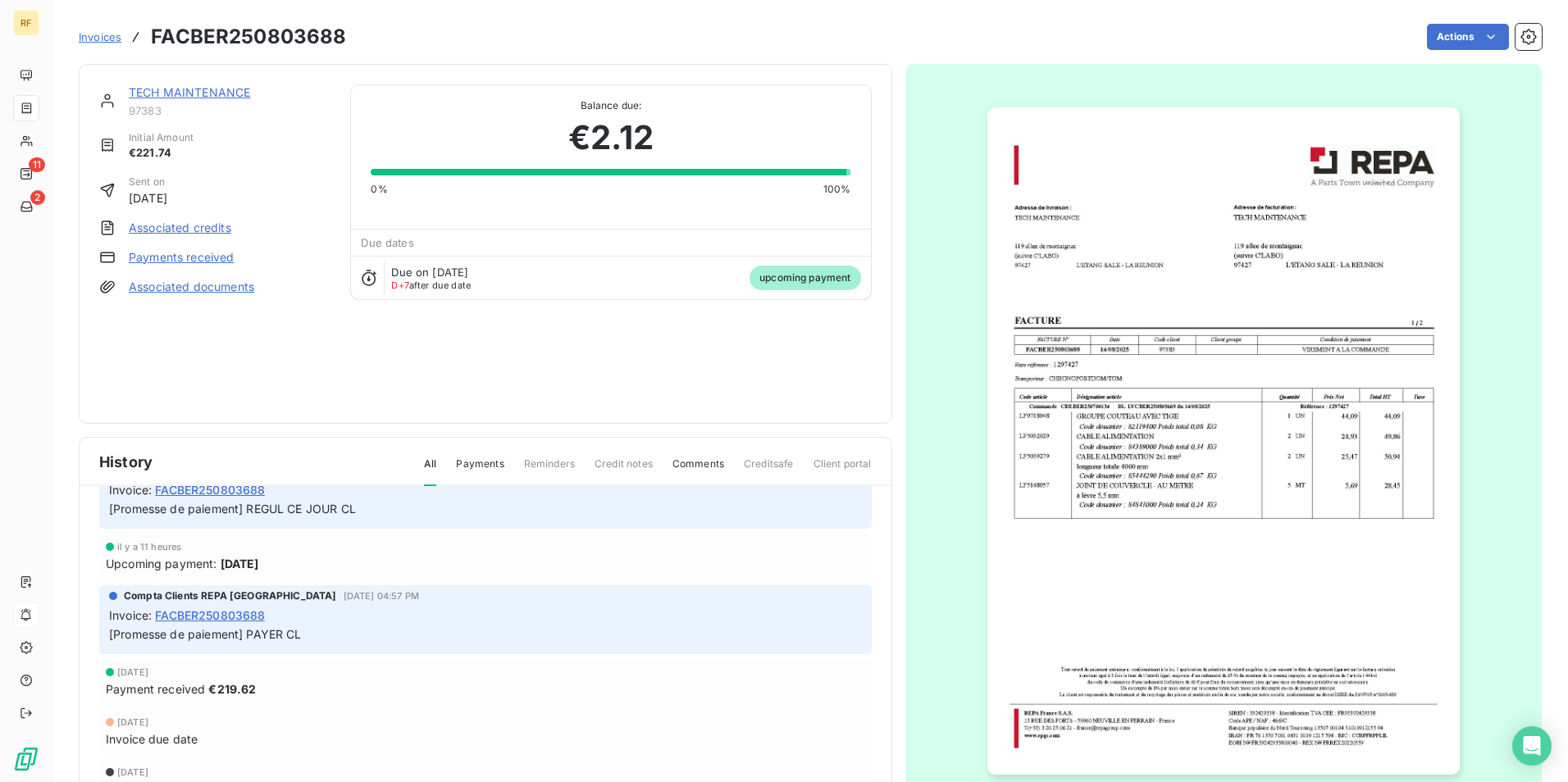
scroll to position [88, 0]
drag, startPoint x: 210, startPoint y: 690, endPoint x: 315, endPoint y: 699, distance: 105.4
click at [315, 699] on div "[DATE] Payment received €219.62" at bounding box center [486, 678] width 772 height 44
drag, startPoint x: 315, startPoint y: 699, endPoint x: 284, endPoint y: 682, distance: 35.4
click at [284, 682] on div "Payment received €219.62" at bounding box center [485, 685] width 760 height 17
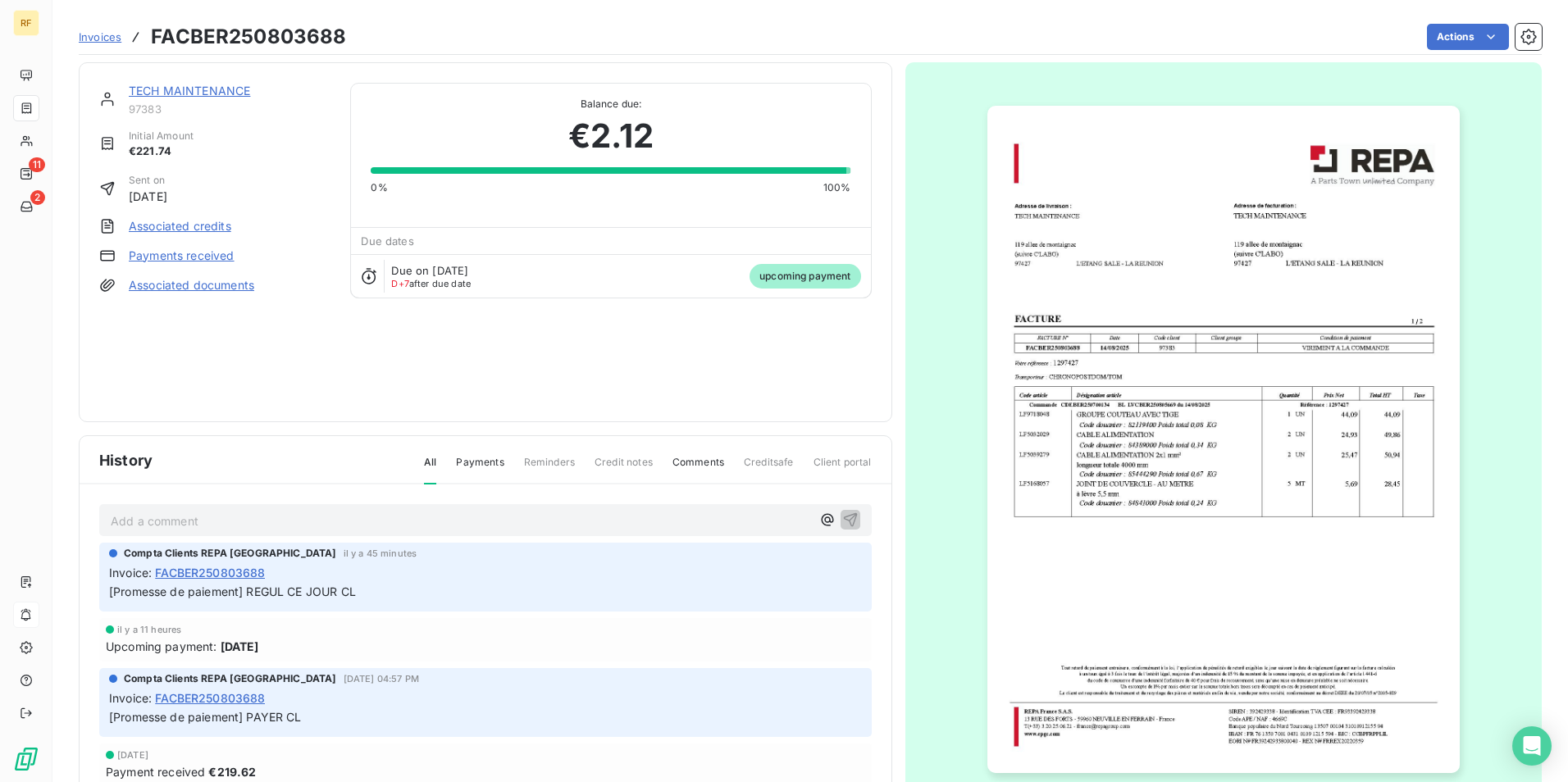
scroll to position [0, 0]
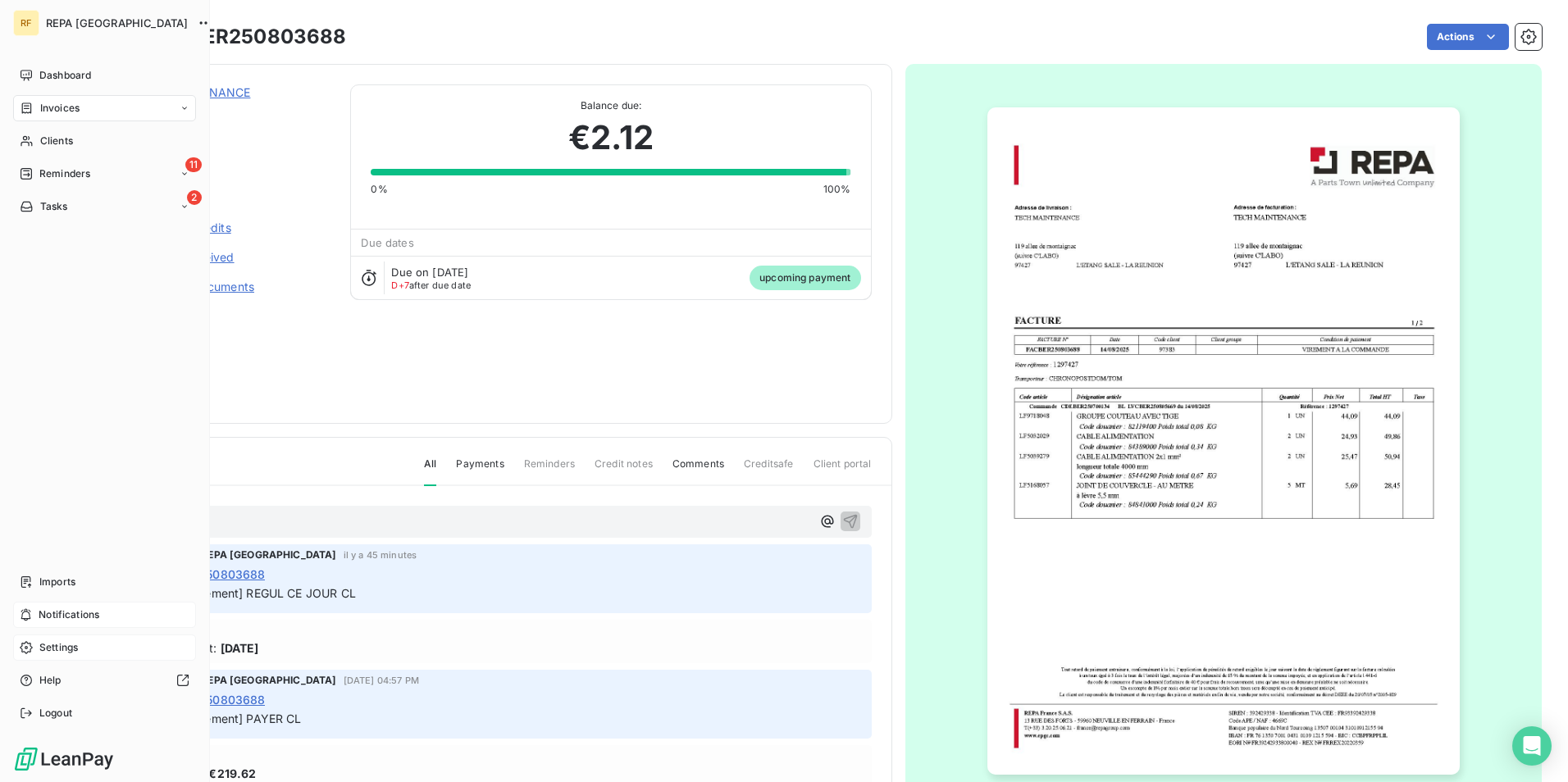
click at [54, 647] on span "Settings" at bounding box center [59, 647] width 39 height 15
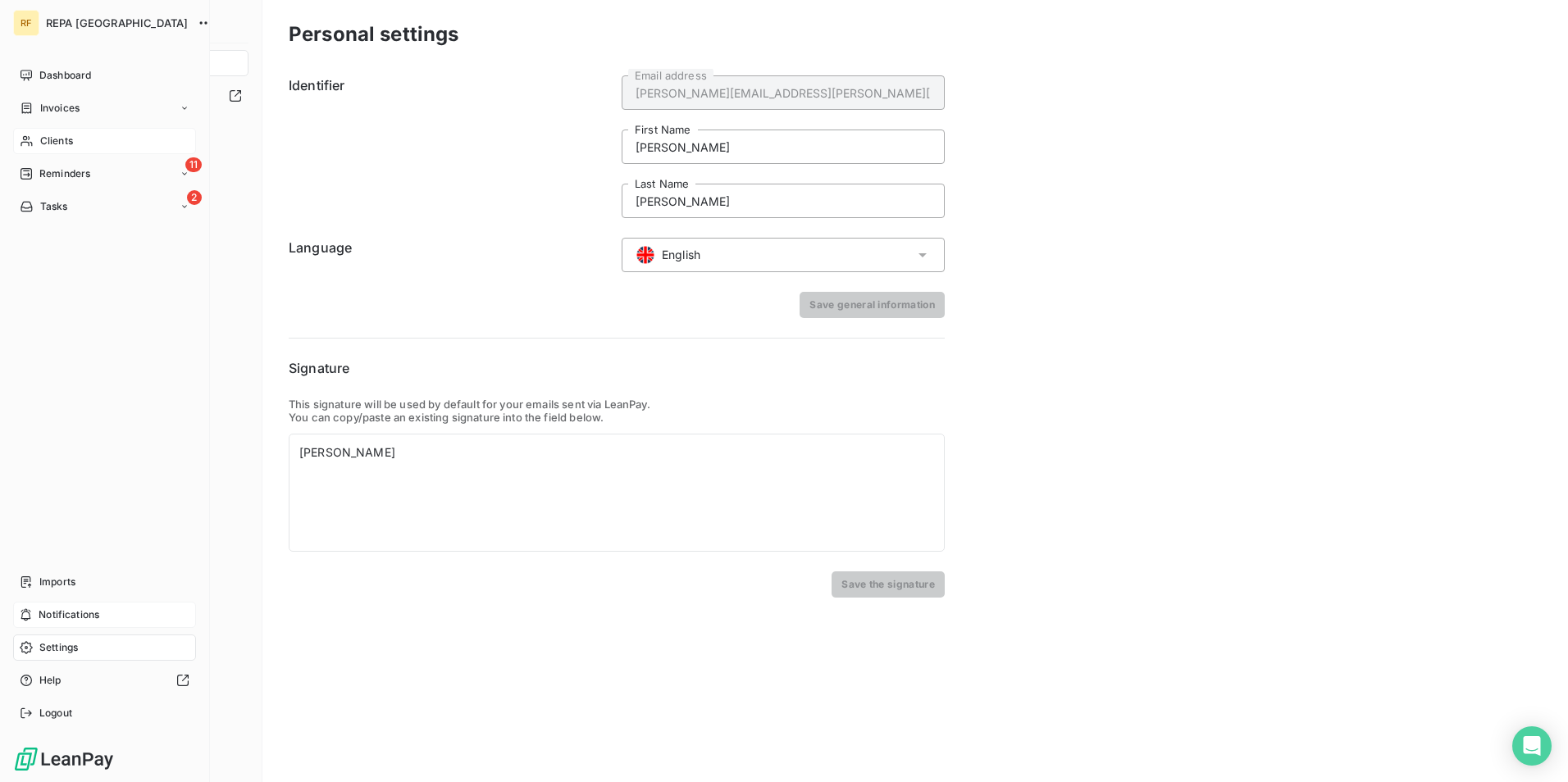
click at [61, 142] on span "Clients" at bounding box center [57, 140] width 33 height 15
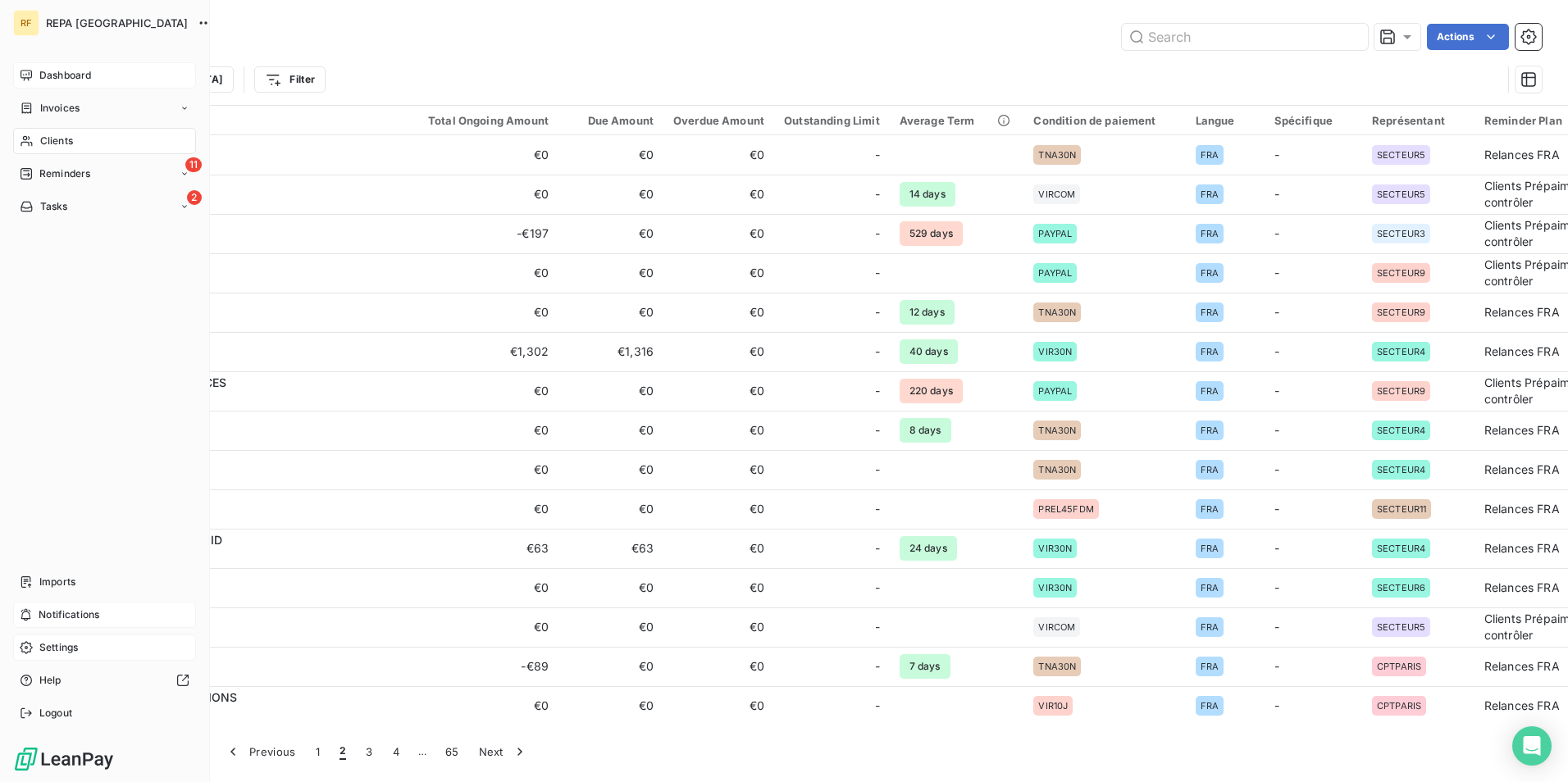
click at [73, 69] on span "Dashboard" at bounding box center [65, 75] width 51 height 15
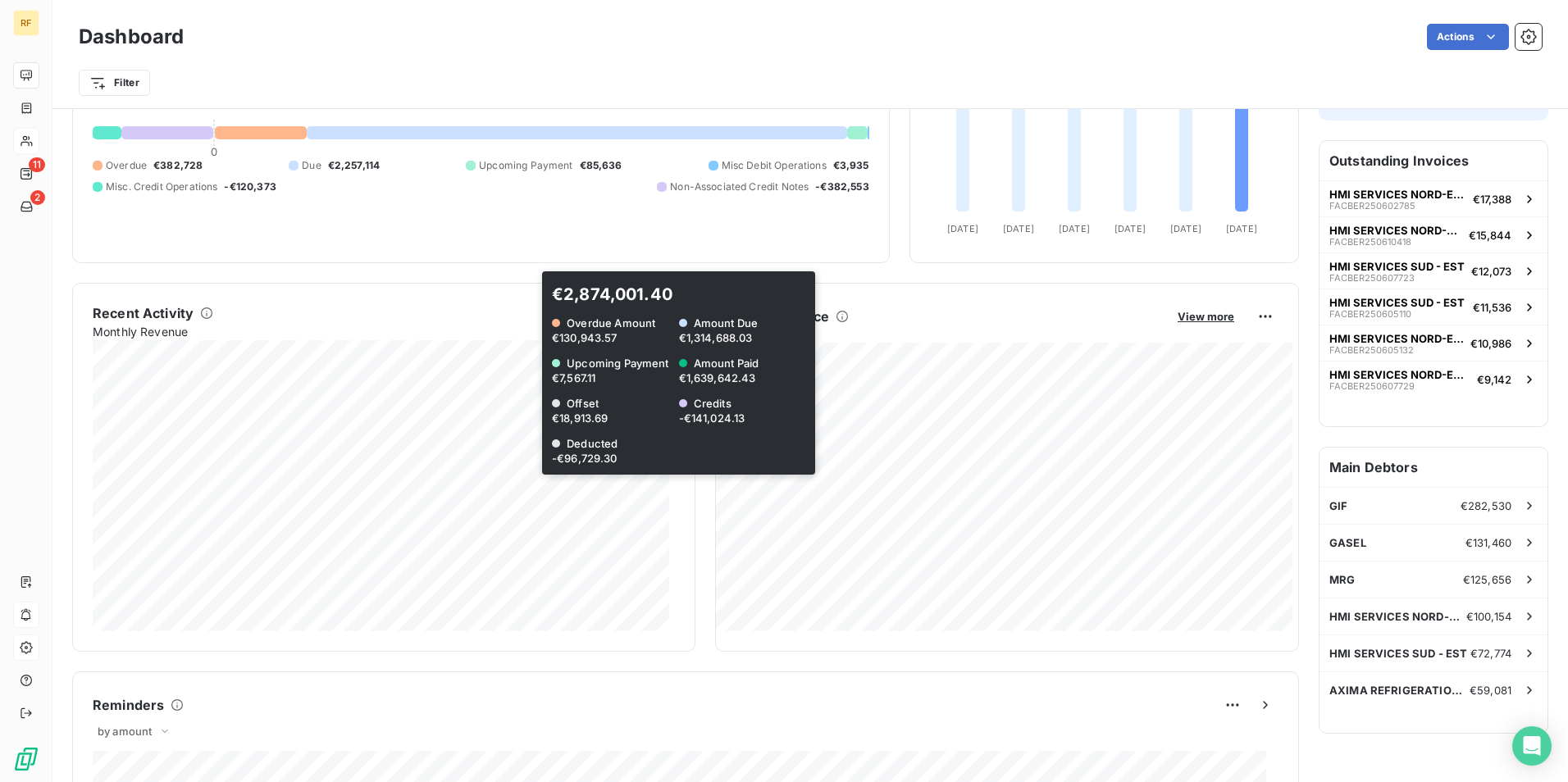
scroll to position [143, 0]
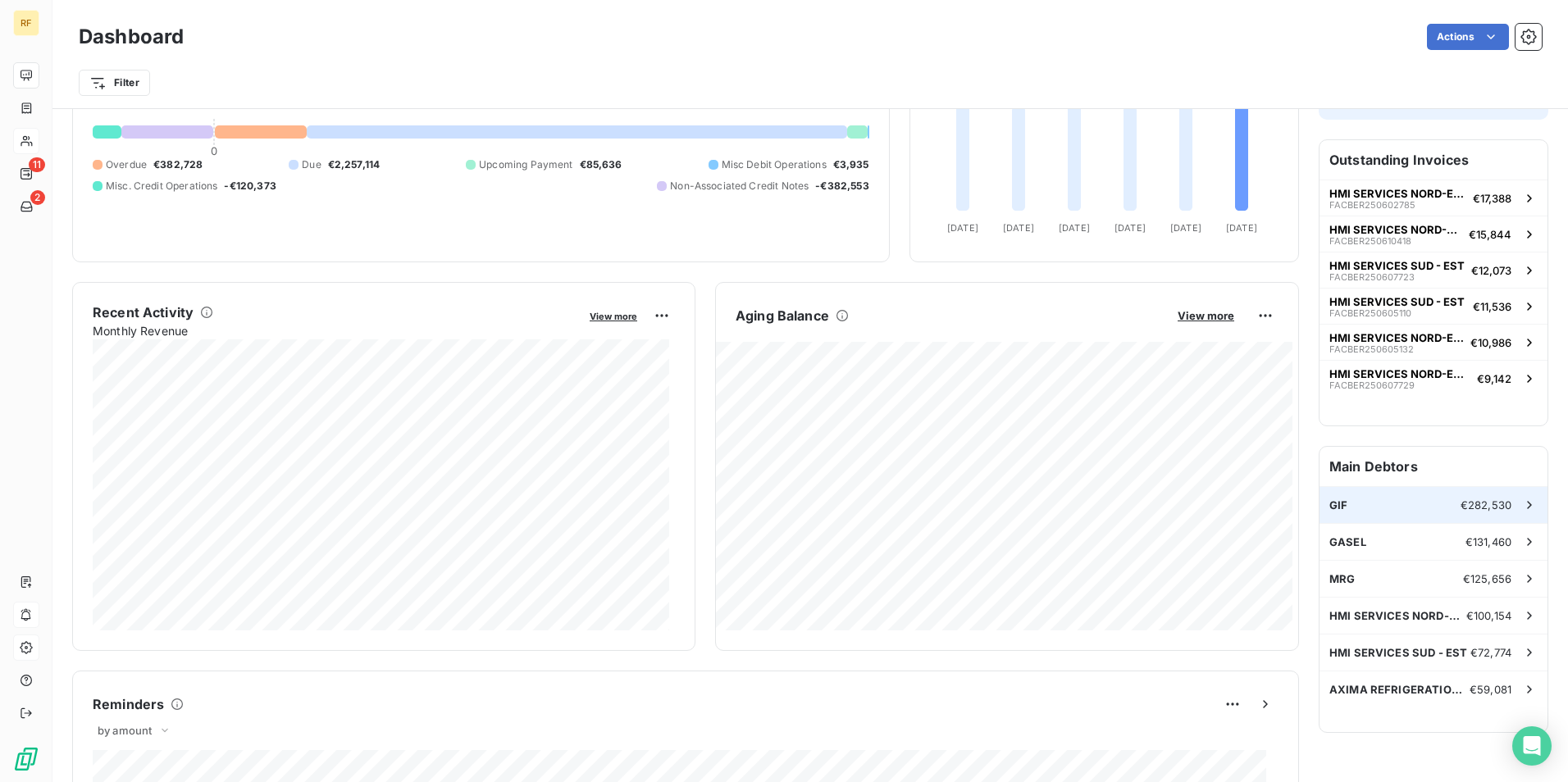
click at [1522, 496] on icon at bounding box center [1529, 504] width 16 height 16
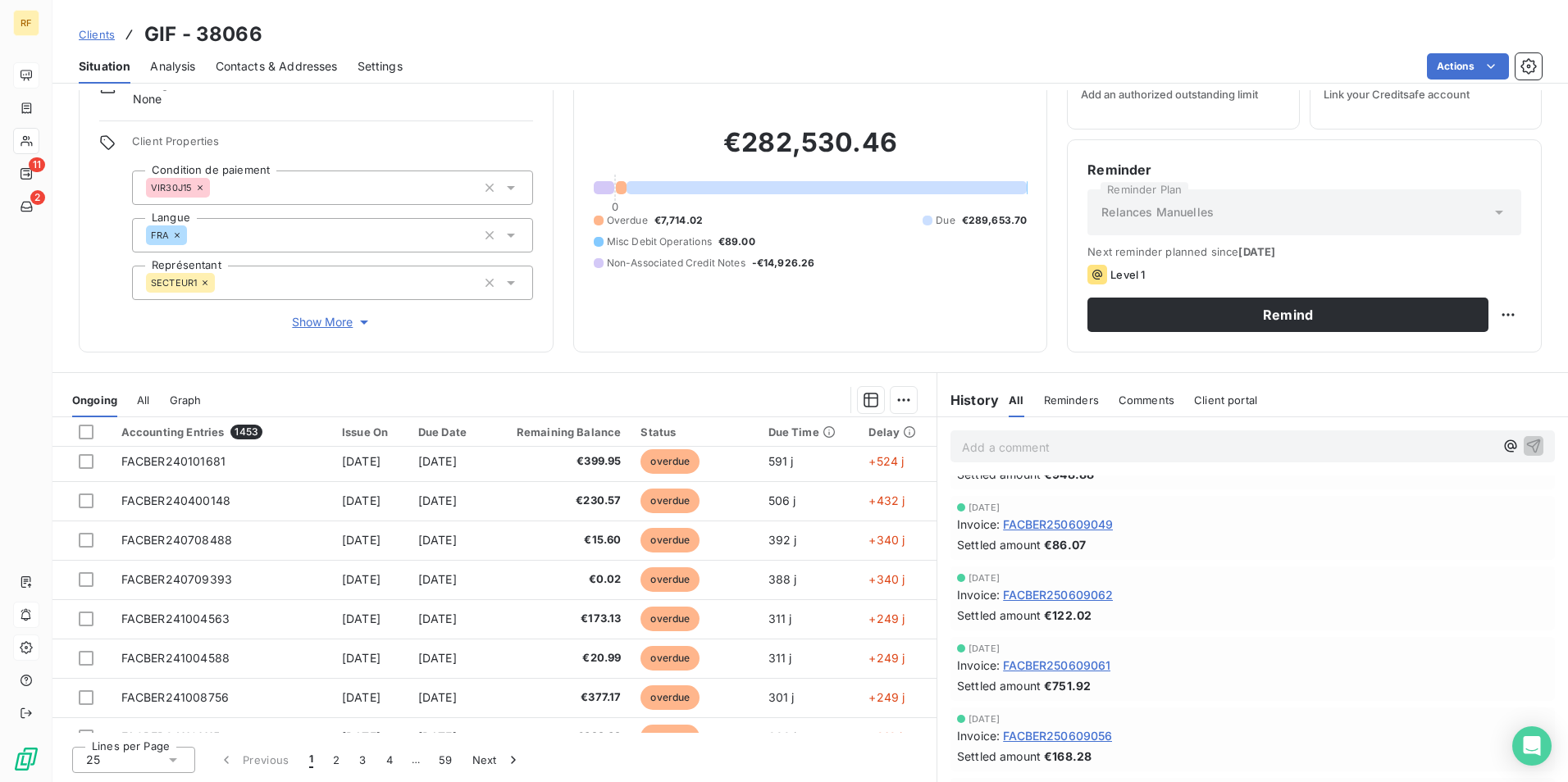
scroll to position [478, 0]
click at [1056, 591] on span "FACBER250609062" at bounding box center [1058, 593] width 110 height 17
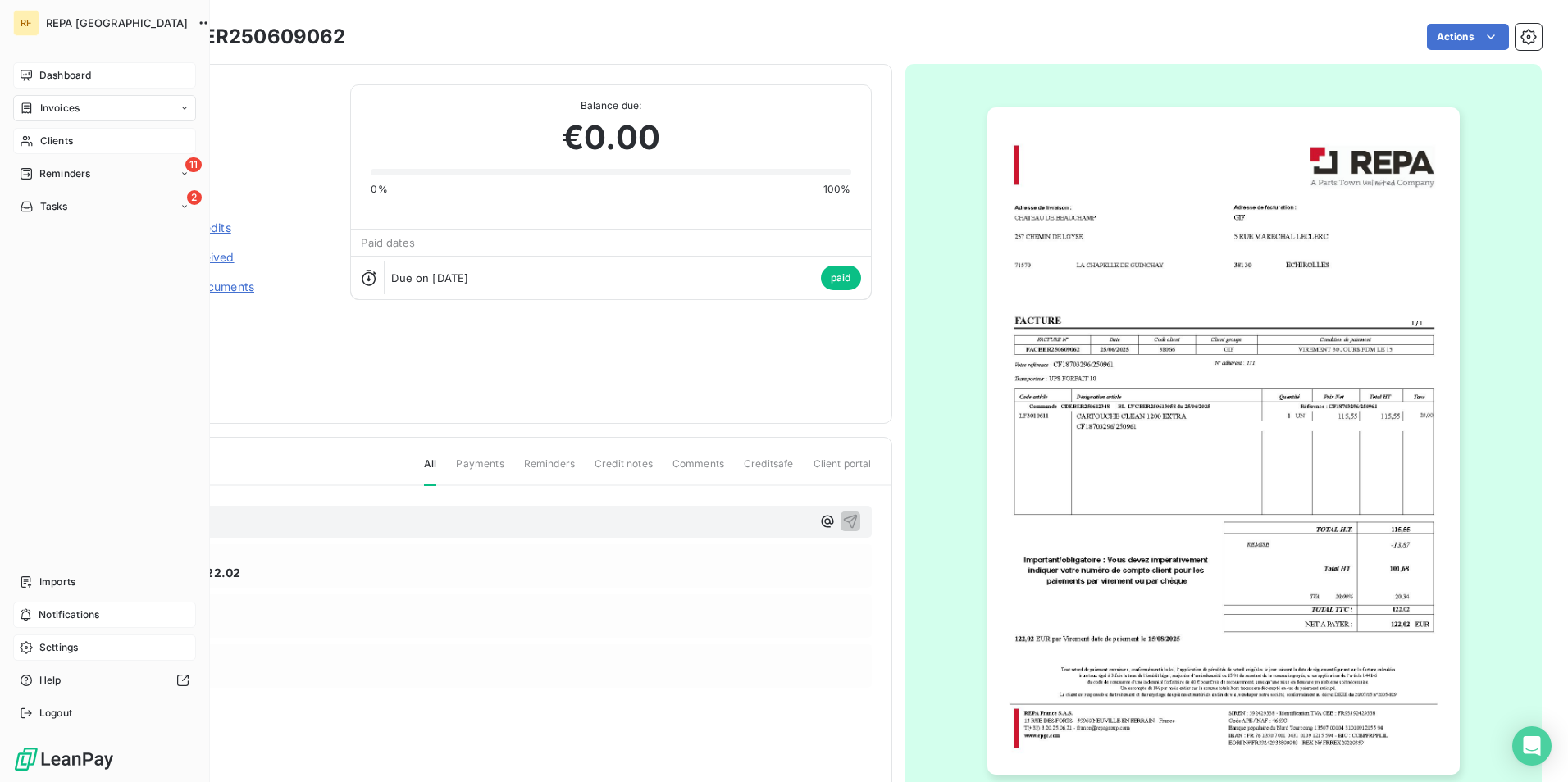
click at [57, 73] on span "Dashboard" at bounding box center [65, 75] width 51 height 15
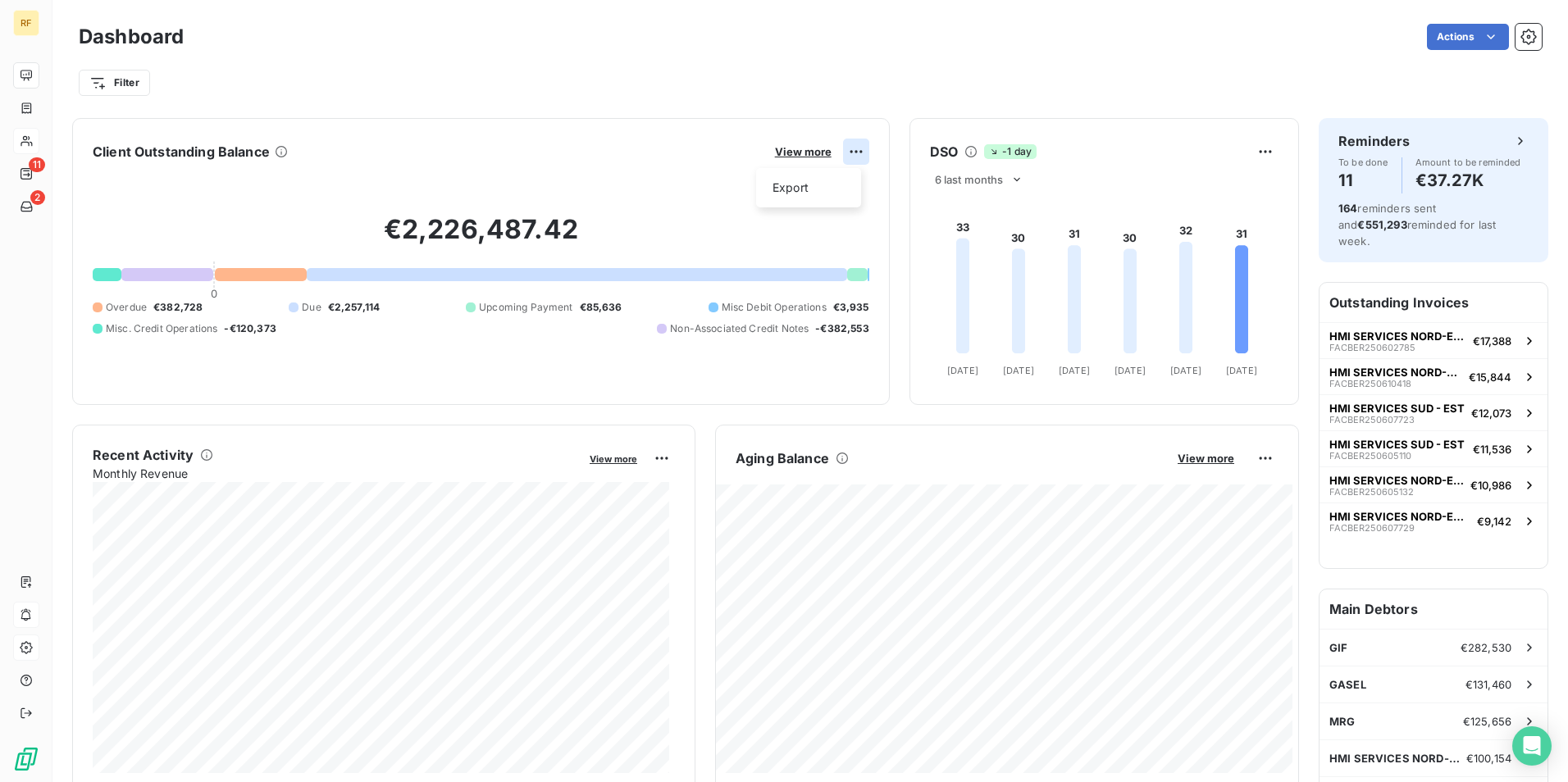
click at [848, 147] on html "RF 11 2 Dashboard Actions Filter Client Outstanding Balance View more Export €2…" at bounding box center [784, 391] width 1568 height 782
click at [808, 148] on html "RF 11 2 Dashboard Actions Filter Client Outstanding Balance View more Export €2…" at bounding box center [784, 391] width 1568 height 782
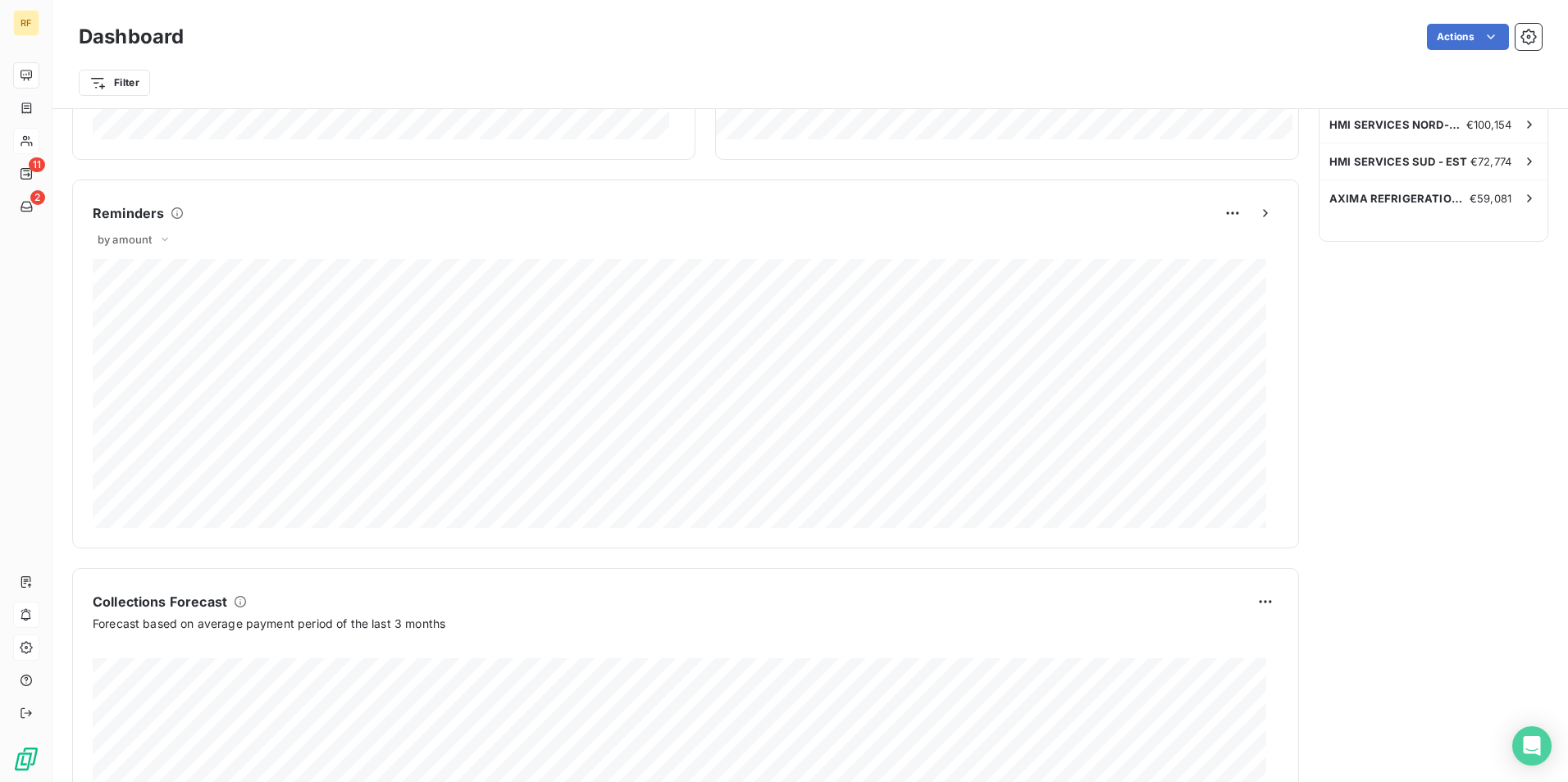
scroll to position [636, 0]
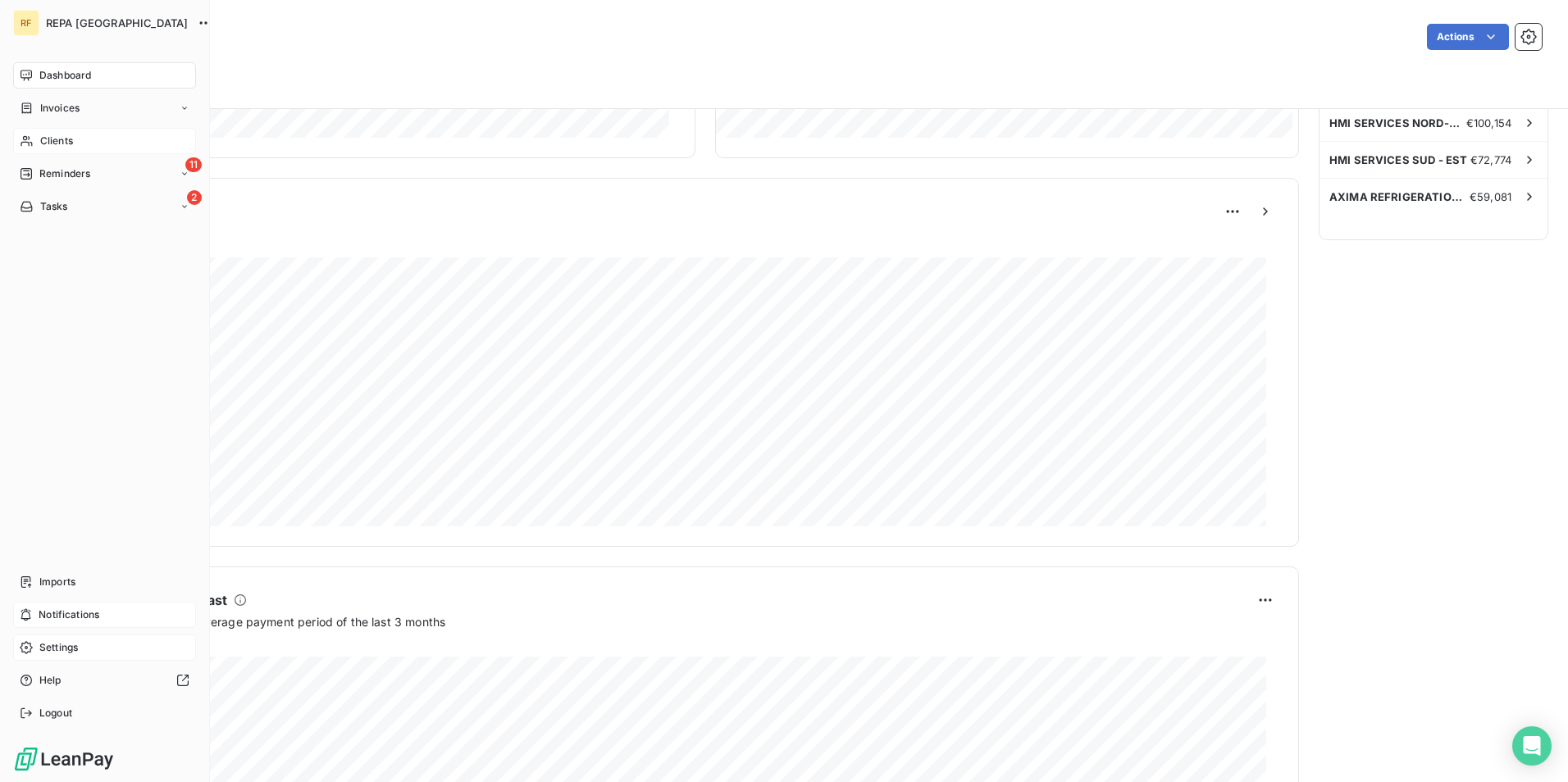
click at [97, 35] on div "REPA [GEOGRAPHIC_DATA]" at bounding box center [120, 22] width 149 height 26
click at [77, 24] on span "REPA [GEOGRAPHIC_DATA]" at bounding box center [116, 23] width 142 height 14
click at [197, 17] on icon "button" at bounding box center [205, 22] width 16 height 16
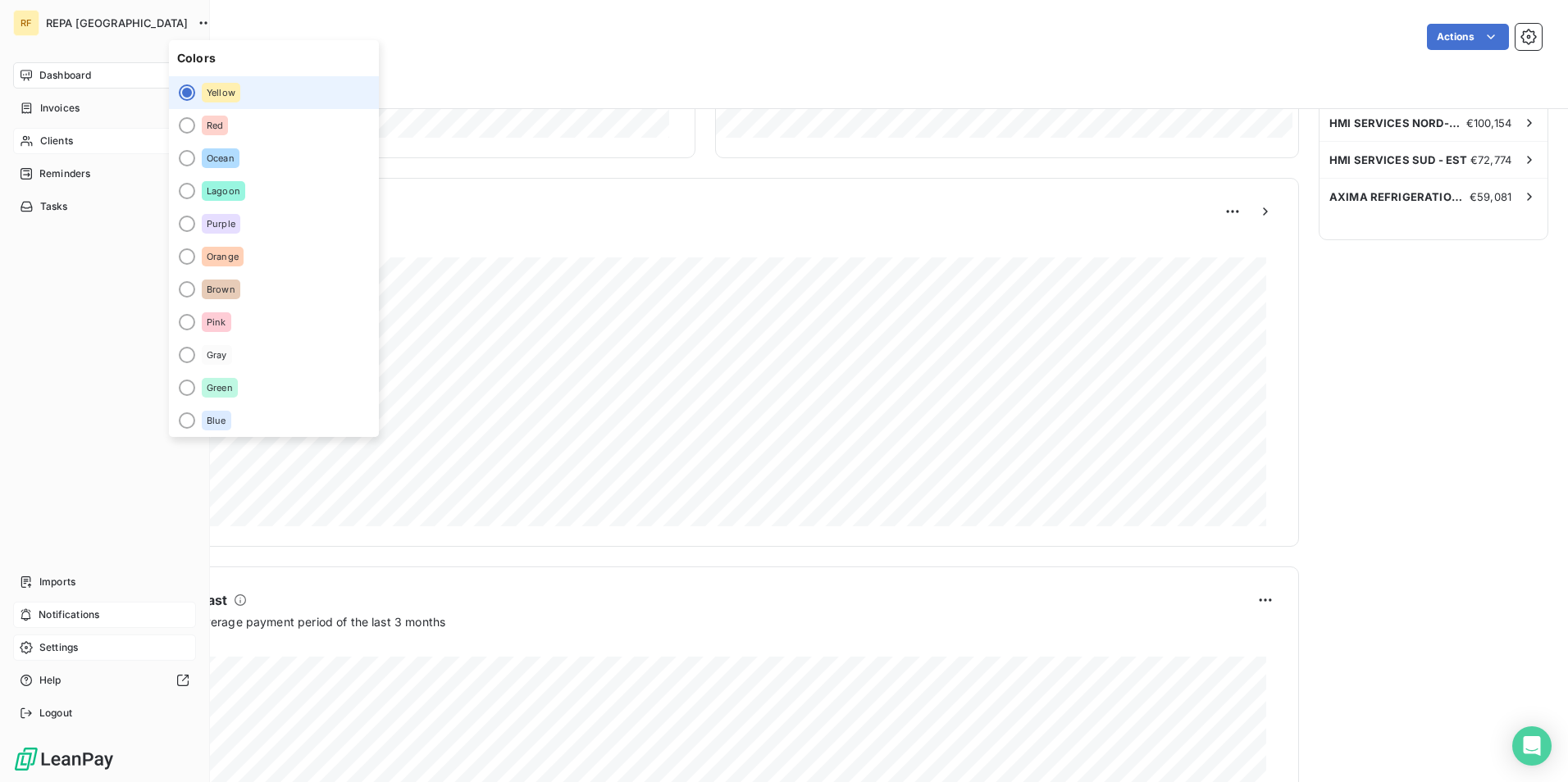
click at [110, 32] on div "REPA [GEOGRAPHIC_DATA]" at bounding box center [120, 22] width 149 height 26
click at [73, 103] on span "Invoices" at bounding box center [60, 107] width 40 height 15
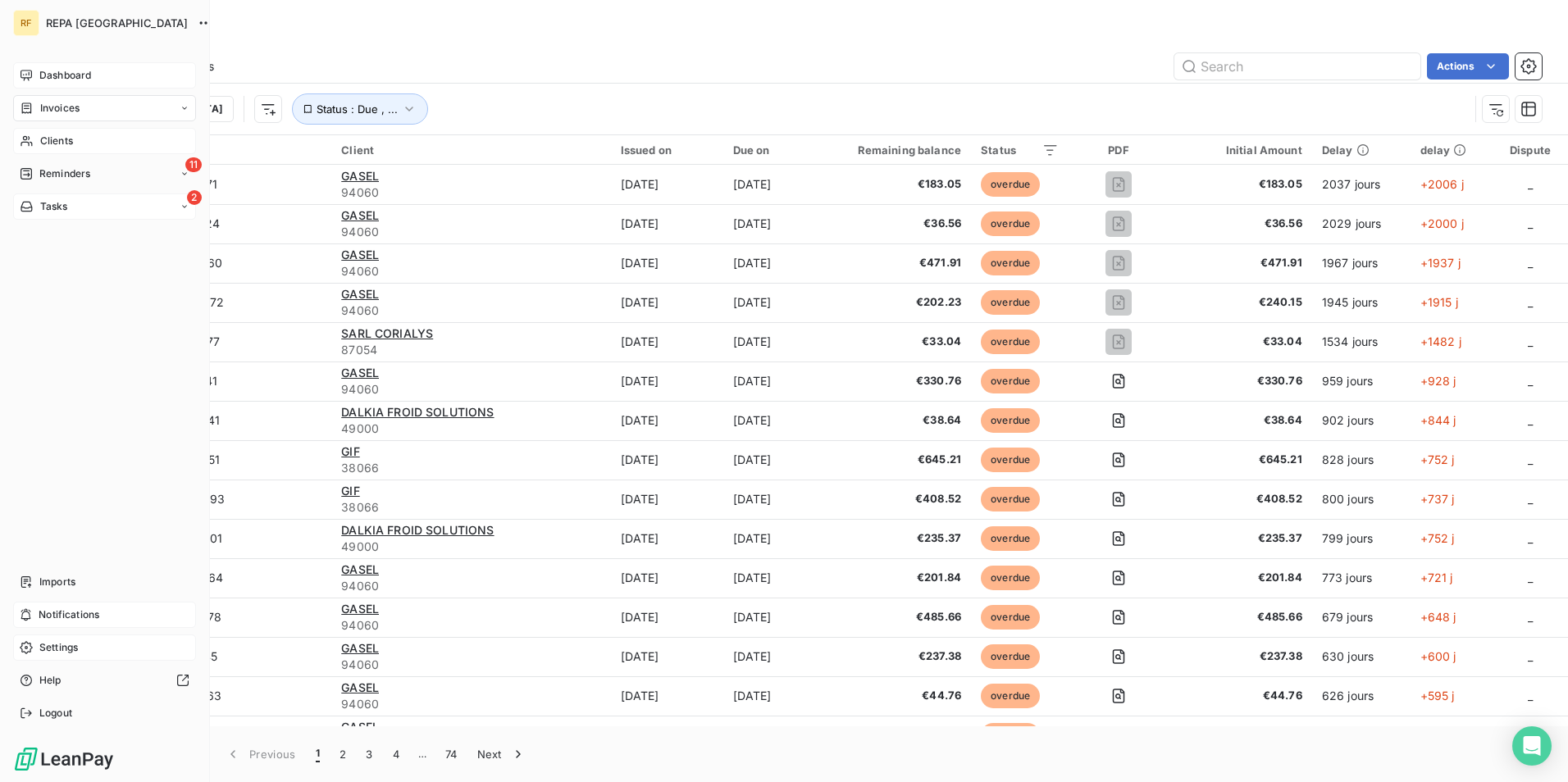
click at [33, 212] on icon at bounding box center [26, 207] width 14 height 14
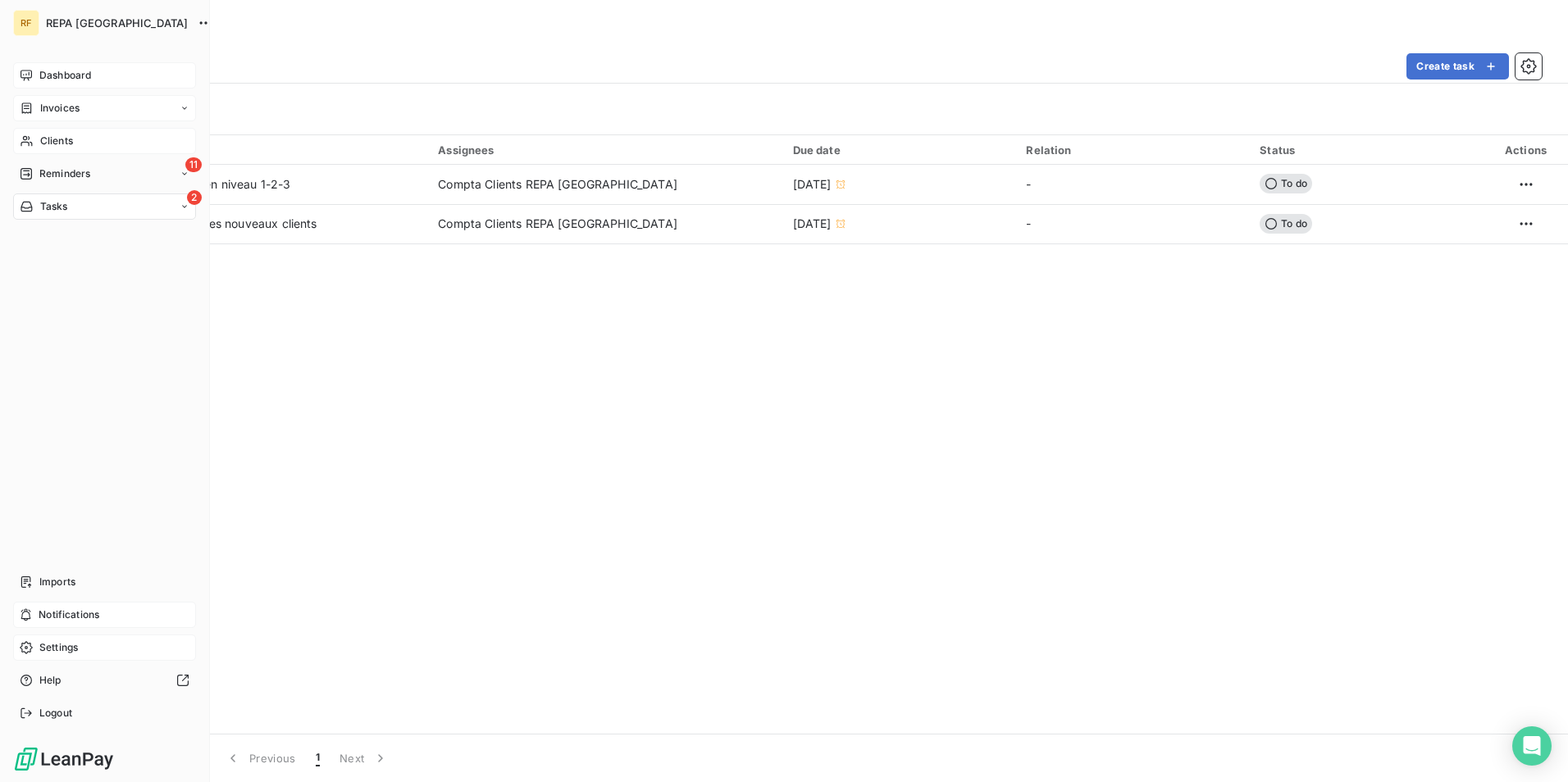
click at [73, 647] on span "Settings" at bounding box center [59, 647] width 39 height 15
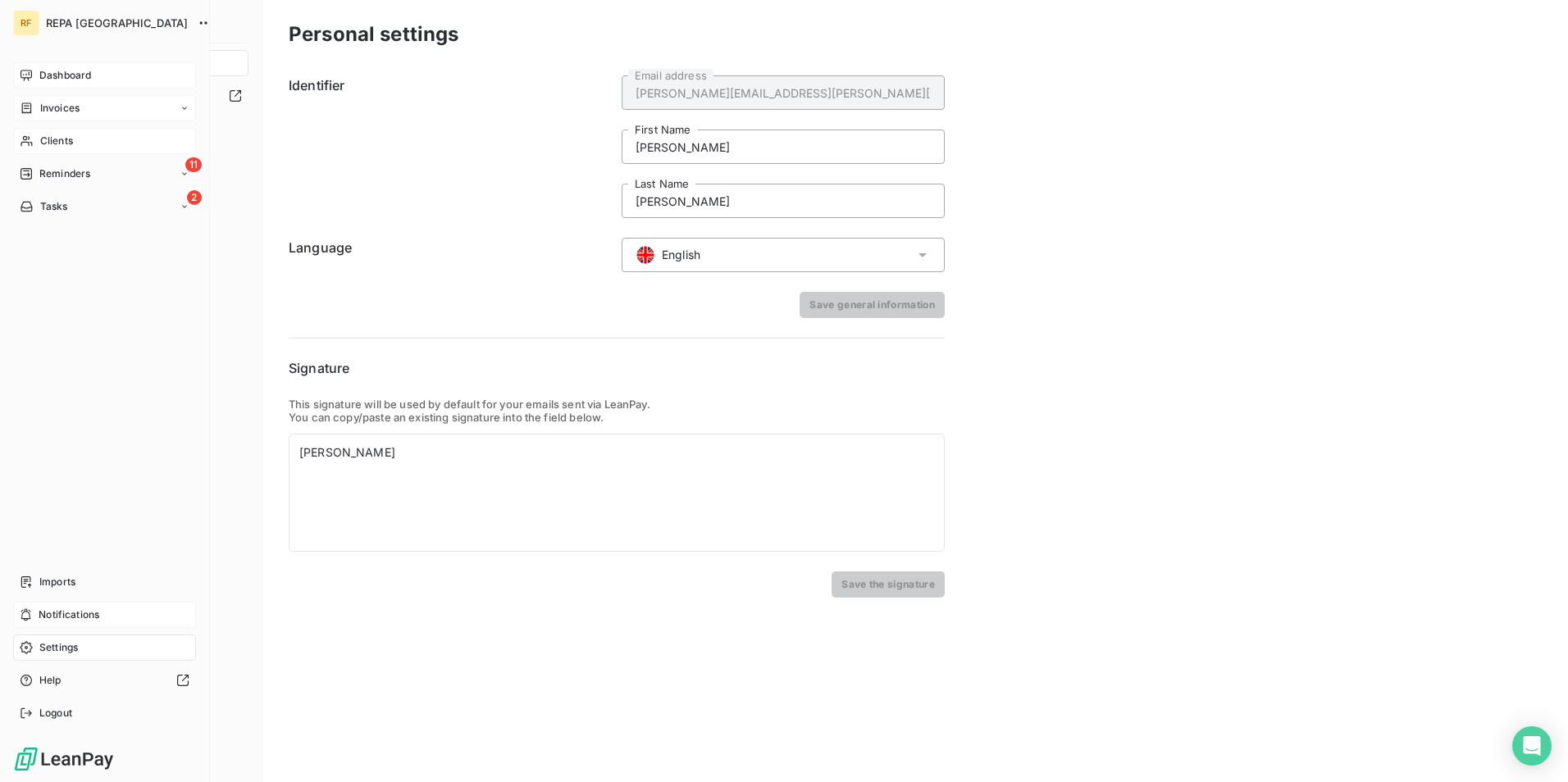
click at [66, 762] on img at bounding box center [64, 759] width 102 height 26
click at [75, 584] on span "Imports" at bounding box center [57, 582] width 36 height 15
